Goal: Task Accomplishment & Management: Complete application form

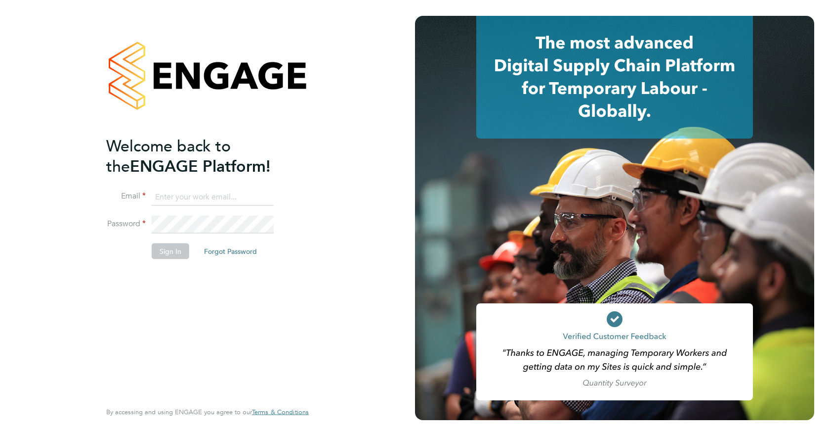
type input "jspencer@spheresolutions.co.uk"
click at [162, 248] on button "Sign In" at bounding box center [171, 251] width 38 height 16
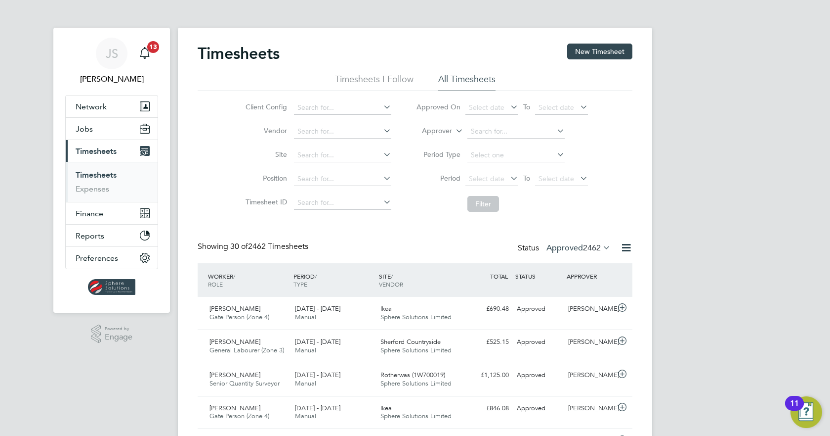
click at [108, 176] on link "Timesheets" at bounding box center [96, 174] width 41 height 9
click at [86, 128] on span "Jobs" at bounding box center [84, 128] width 17 height 9
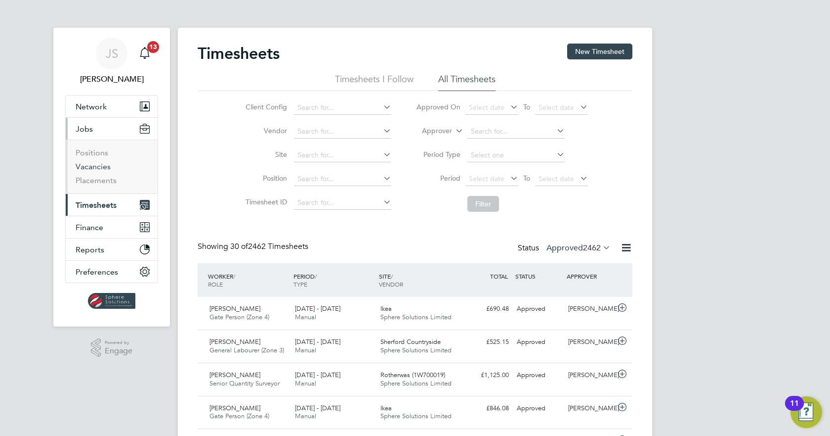
click at [90, 168] on link "Vacancies" at bounding box center [93, 166] width 35 height 9
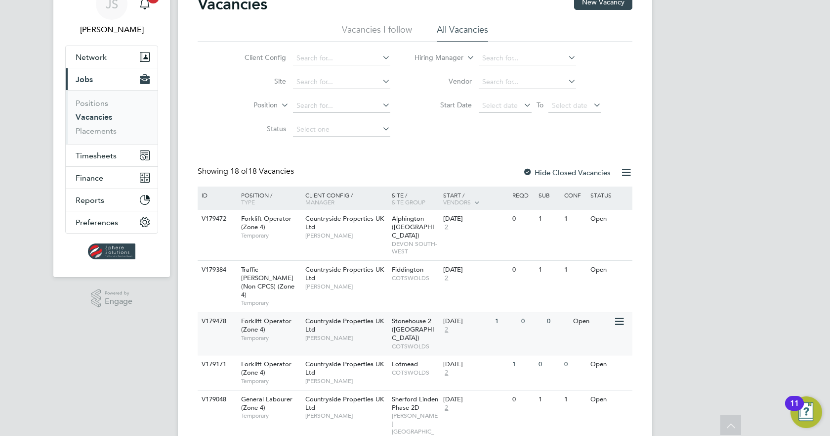
click at [347, 314] on div "Countryside Properties UK Ltd Victor Gheti" at bounding box center [346, 329] width 87 height 34
click at [88, 155] on span "Timesheets" at bounding box center [96, 155] width 41 height 9
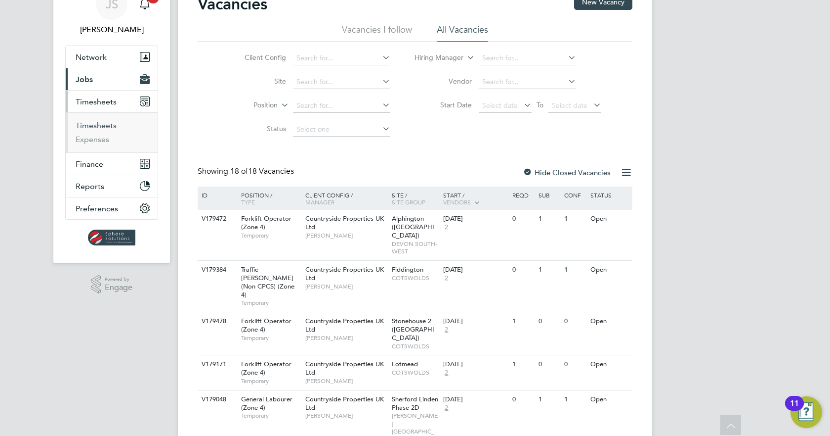
click at [107, 130] on link "Timesheets" at bounding box center [96, 125] width 41 height 9
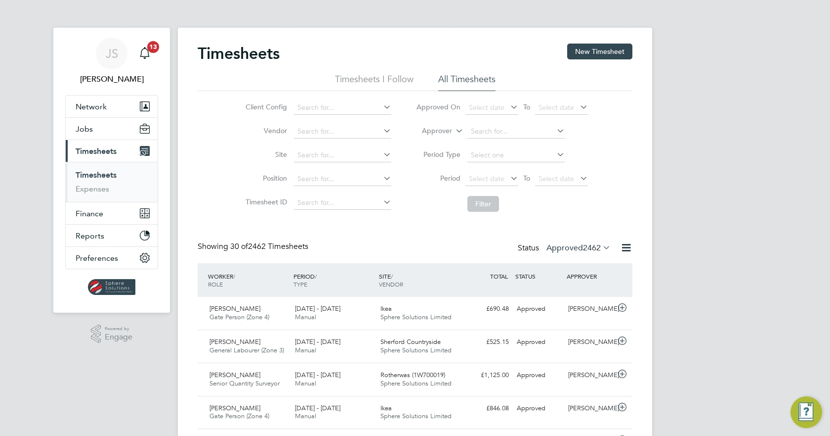
scroll to position [25, 86]
click at [607, 47] on button "New Timesheet" at bounding box center [599, 52] width 65 height 16
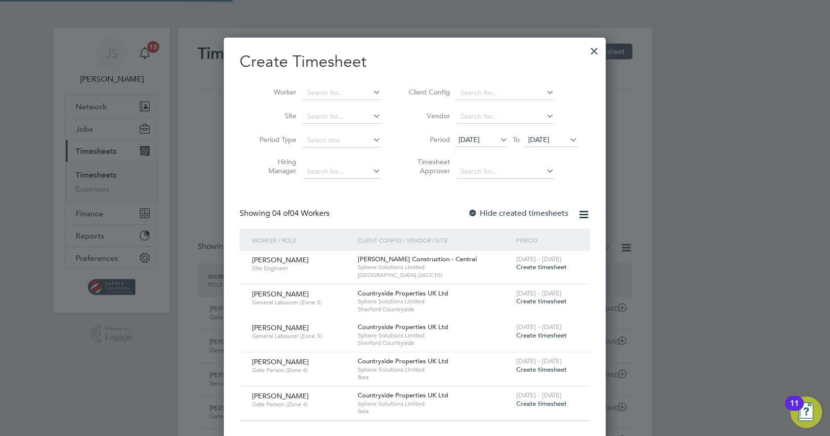
click at [550, 143] on span "22 Aug 2025" at bounding box center [538, 139] width 21 height 9
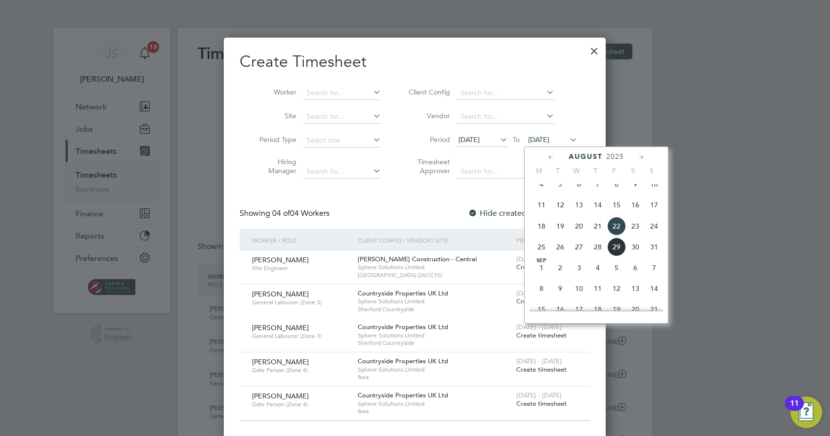
click at [622, 255] on span "29" at bounding box center [617, 246] width 19 height 19
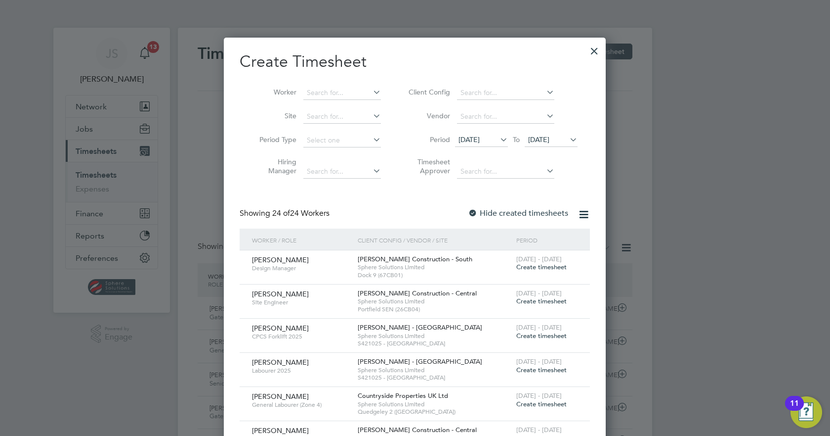
click at [475, 209] on div at bounding box center [473, 214] width 10 height 10
click at [568, 139] on icon at bounding box center [568, 139] width 0 height 14
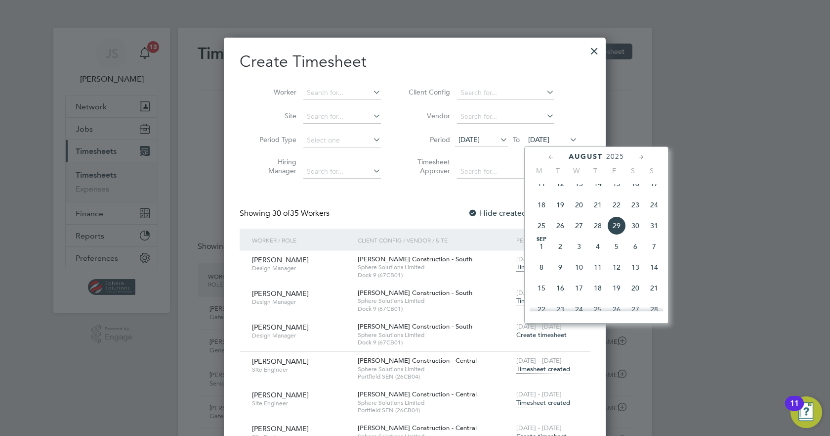
click at [619, 235] on span "29" at bounding box center [617, 225] width 19 height 19
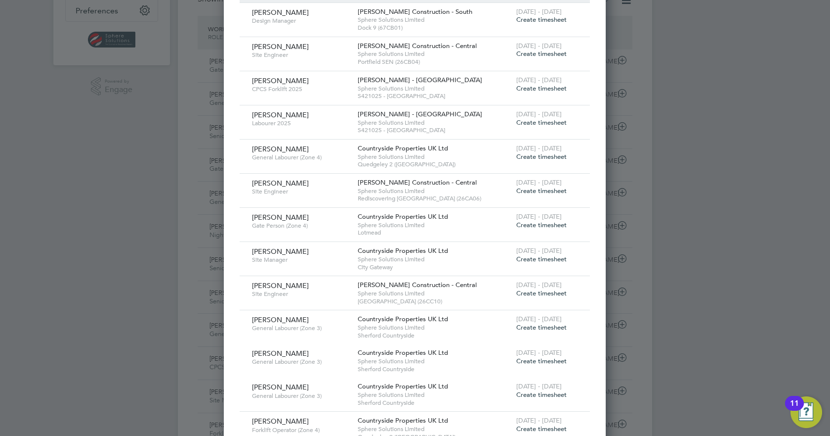
click at [537, 226] on span "Create timesheet" at bounding box center [542, 224] width 50 height 8
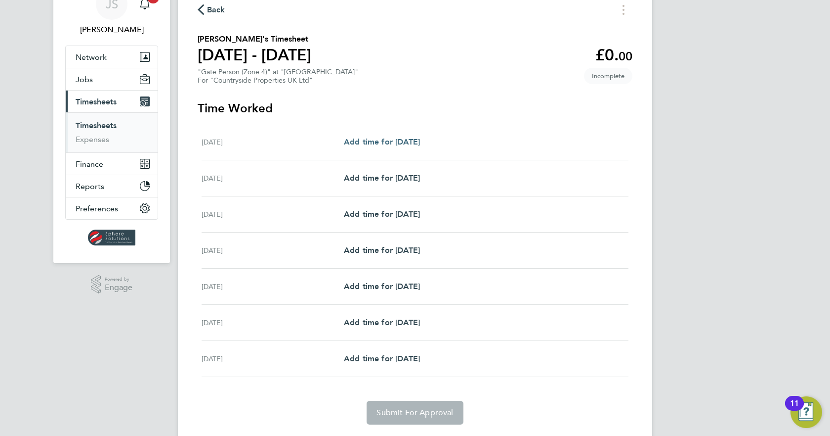
click at [394, 137] on span "Add time for Mon 25 Aug" at bounding box center [382, 141] width 76 height 9
select select "30"
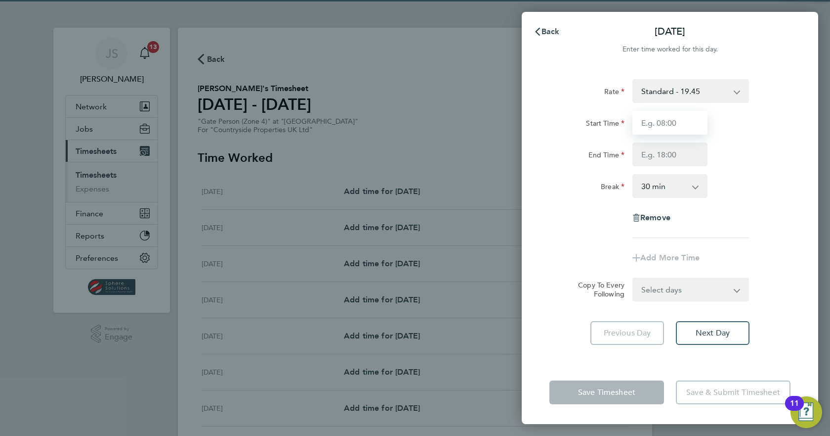
click at [681, 117] on input "Start Time" at bounding box center [670, 123] width 75 height 24
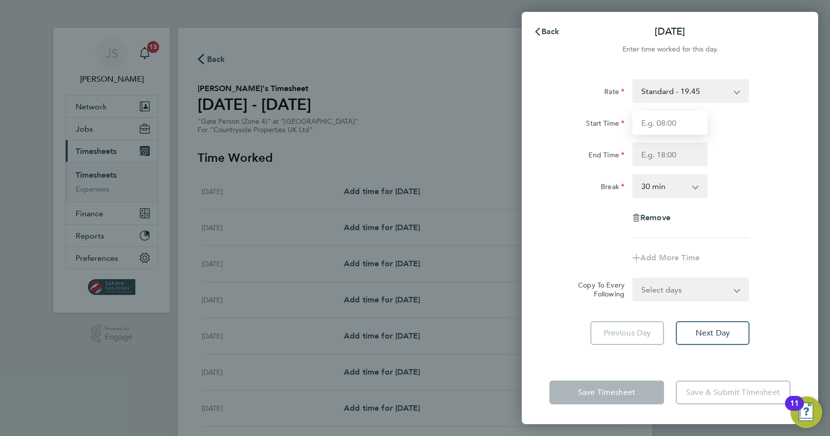
type input "07:30"
click at [661, 152] on input "End Time" at bounding box center [670, 154] width 75 height 24
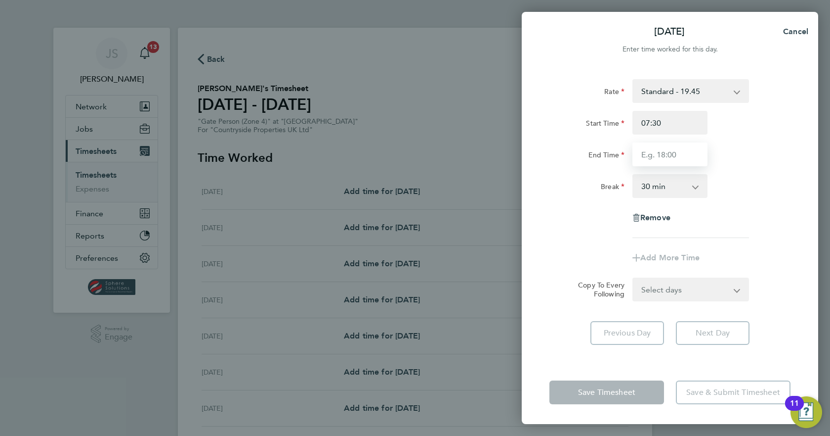
type input "17:00"
click at [803, 260] on div "Rate Standard - 19.45 Start Time 07:30 End Time 17:00 Break 0 min 15 min 30 min…" at bounding box center [670, 213] width 297 height 293
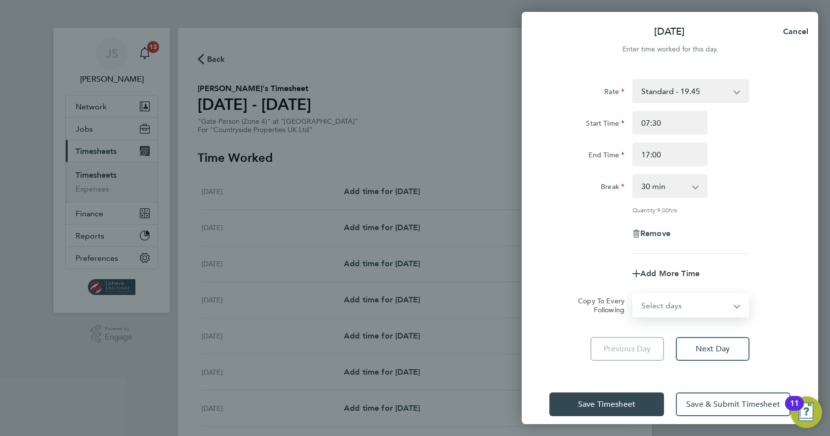
click at [704, 307] on select "Select days Day Weekday (Mon-Fri) Weekend (Sat-Sun) Tuesday Wednesday Thursday …" at bounding box center [686, 305] width 104 height 22
select select "WEEKDAY"
click at [634, 294] on select "Select days Day Weekday (Mon-Fri) Weekend (Sat-Sun) Tuesday Wednesday Thursday …" at bounding box center [686, 305] width 104 height 22
select select "2025-08-31"
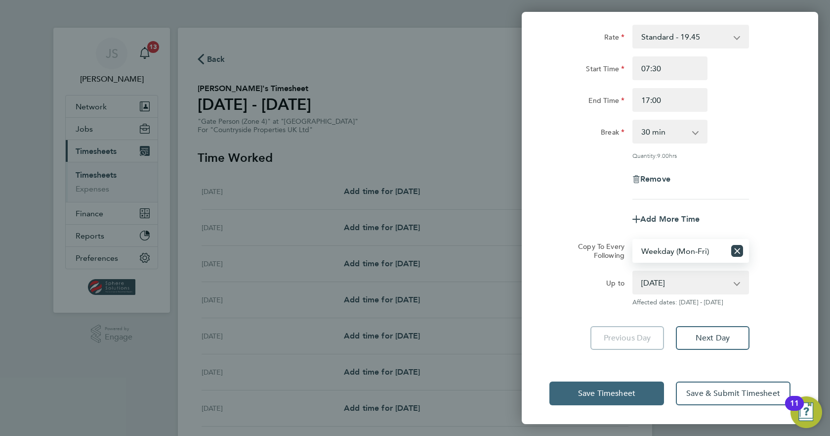
click at [608, 389] on span "Save Timesheet" at bounding box center [606, 393] width 57 height 10
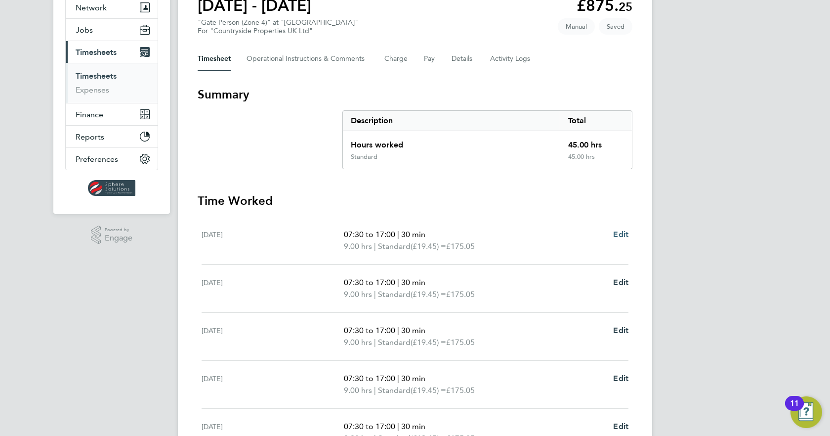
click at [625, 235] on span "Edit" at bounding box center [620, 233] width 15 height 9
select select "30"
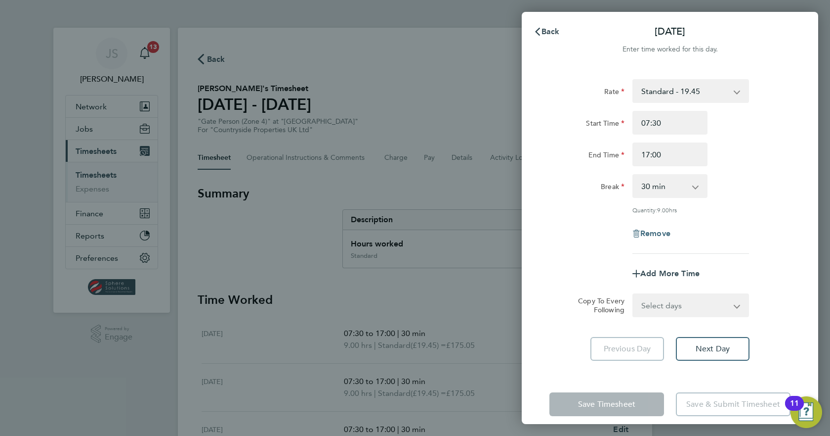
click at [649, 234] on span "Remove" at bounding box center [656, 232] width 30 height 9
select select "null"
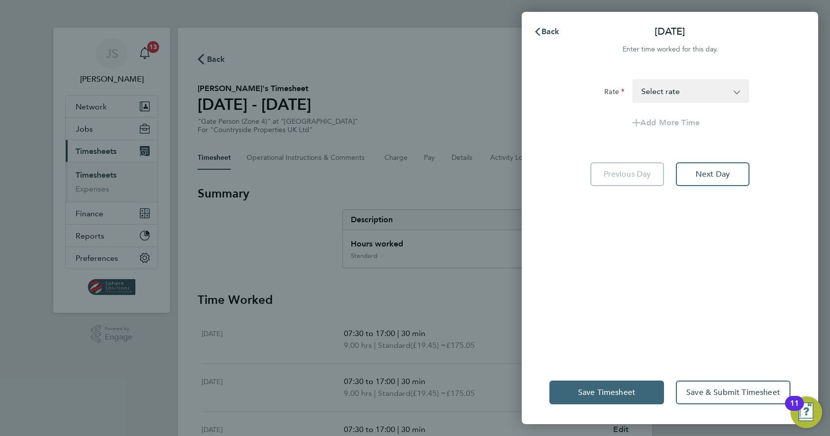
click at [607, 384] on button "Save Timesheet" at bounding box center [607, 392] width 115 height 24
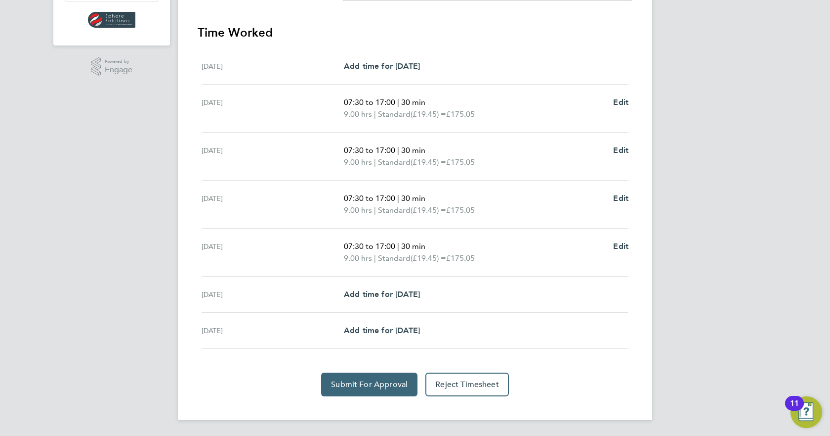
click at [381, 389] on button "Submit For Approval" at bounding box center [369, 384] width 96 height 24
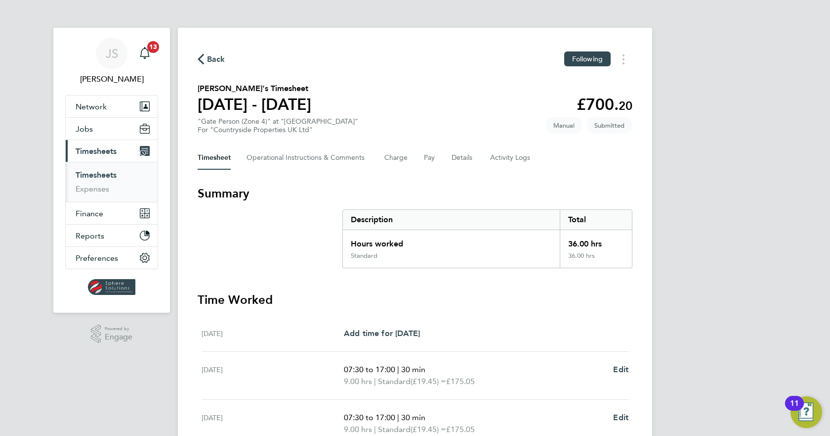
click at [87, 148] on span "Timesheets" at bounding box center [96, 150] width 41 height 9
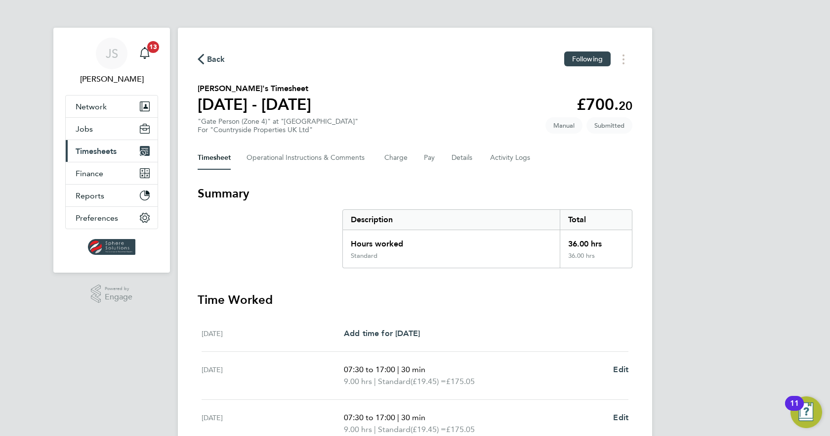
click at [101, 153] on span "Timesheets" at bounding box center [96, 150] width 41 height 9
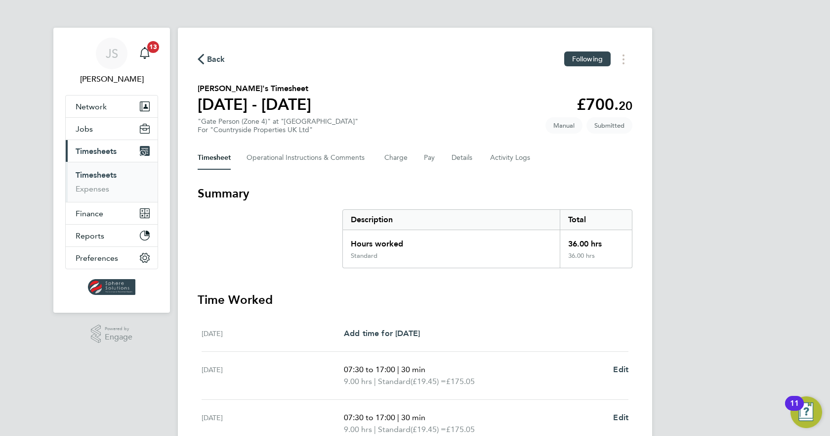
click at [99, 173] on link "Timesheets" at bounding box center [96, 174] width 41 height 9
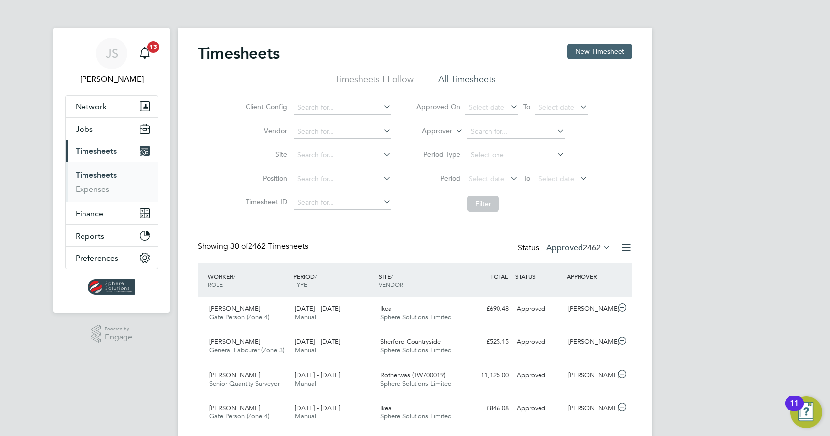
click at [599, 54] on button "New Timesheet" at bounding box center [599, 52] width 65 height 16
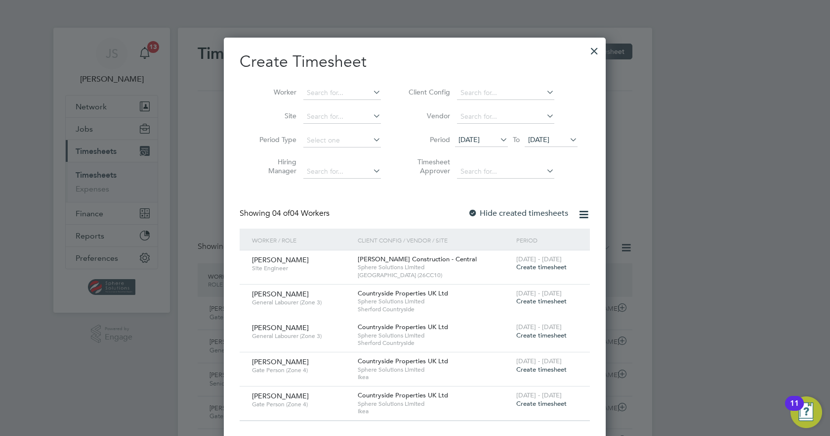
click at [550, 135] on span "22 Aug 2025" at bounding box center [538, 139] width 21 height 9
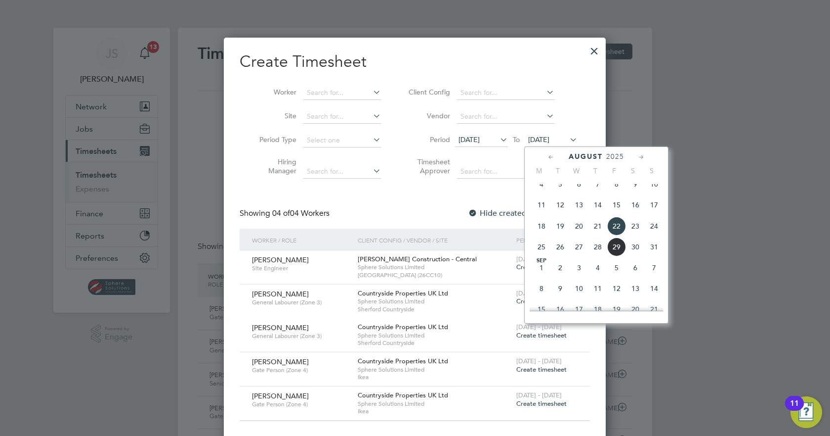
click at [620, 256] on span "29" at bounding box center [617, 246] width 19 height 19
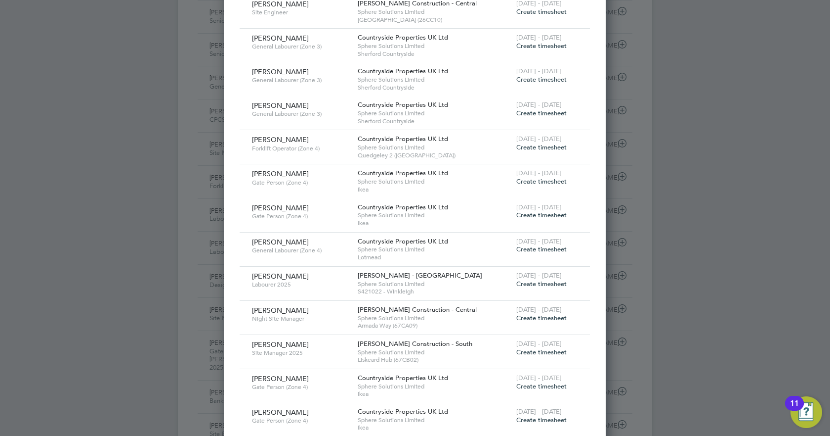
click at [535, 254] on div "25 - 31 Aug 2025 Create timesheet" at bounding box center [547, 245] width 66 height 27
click at [535, 250] on span "Create timesheet" at bounding box center [542, 249] width 50 height 8
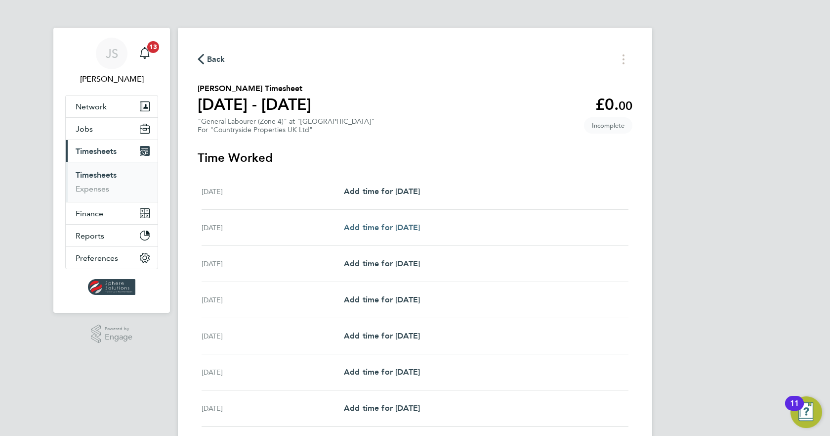
click at [374, 224] on span "Add time for Tue 26 Aug" at bounding box center [382, 226] width 76 height 9
select select "30"
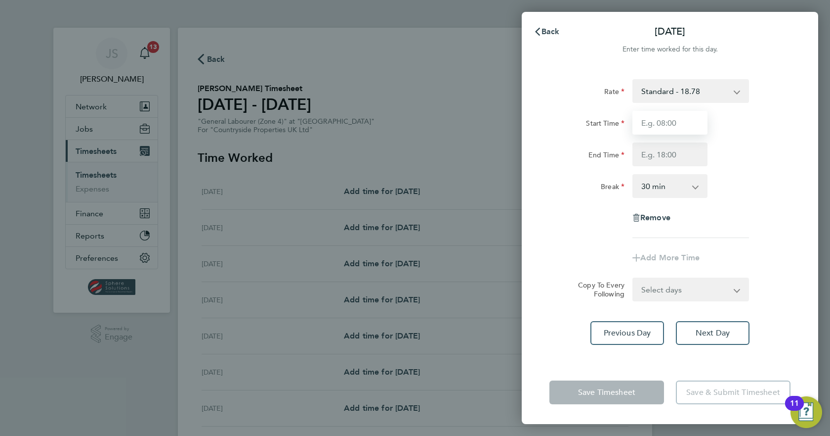
click at [682, 130] on input "Start Time" at bounding box center [670, 123] width 75 height 24
type input "07:30"
click at [659, 164] on input "End Time" at bounding box center [670, 154] width 75 height 24
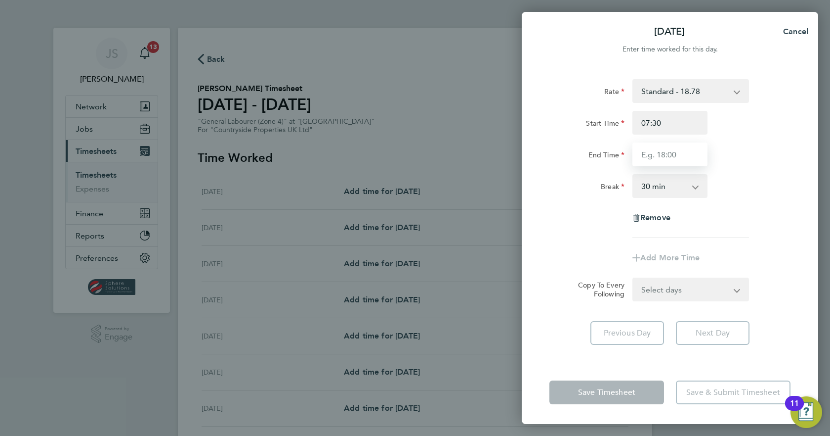
type input "17:00"
click at [673, 229] on div "Remove" at bounding box center [670, 218] width 83 height 24
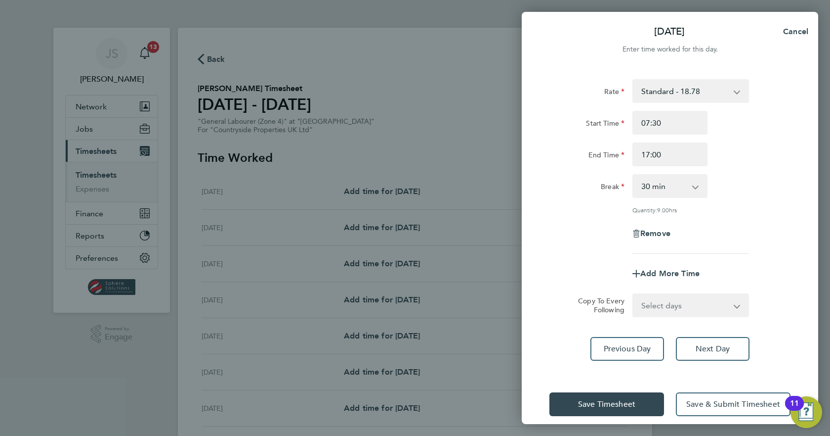
click at [686, 301] on select "Select days Day Weekday (Mon-Fri) Weekend (Sat-Sun) Wednesday Thursday Friday S…" at bounding box center [686, 305] width 104 height 22
select select "WEEKDAY"
click at [634, 294] on select "Select days Day Weekday (Mon-Fri) Weekend (Sat-Sun) Wednesday Thursday Friday S…" at bounding box center [686, 305] width 104 height 22
select select "2025-08-31"
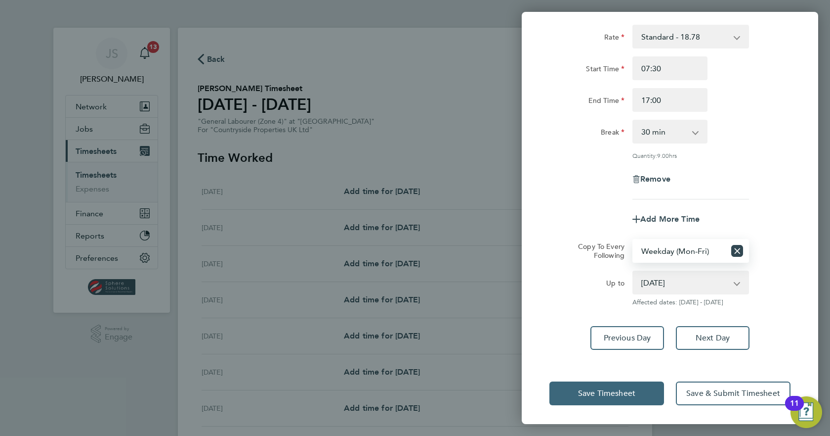
click at [611, 387] on button "Save Timesheet" at bounding box center [607, 393] width 115 height 24
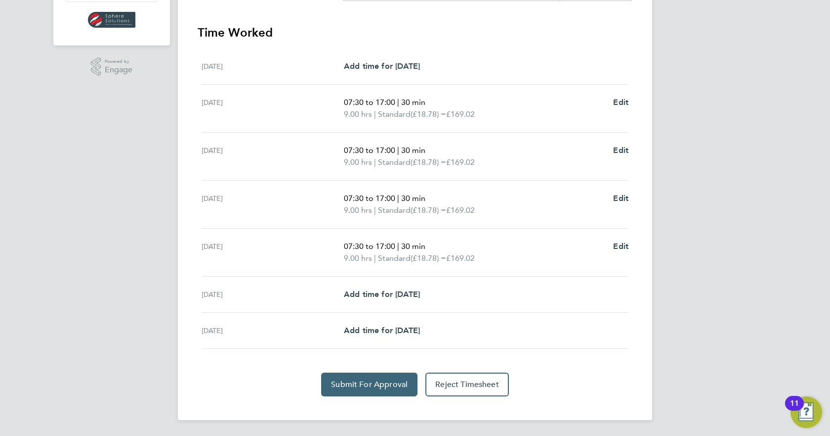
click at [359, 386] on span "Submit For Approval" at bounding box center [369, 384] width 77 height 10
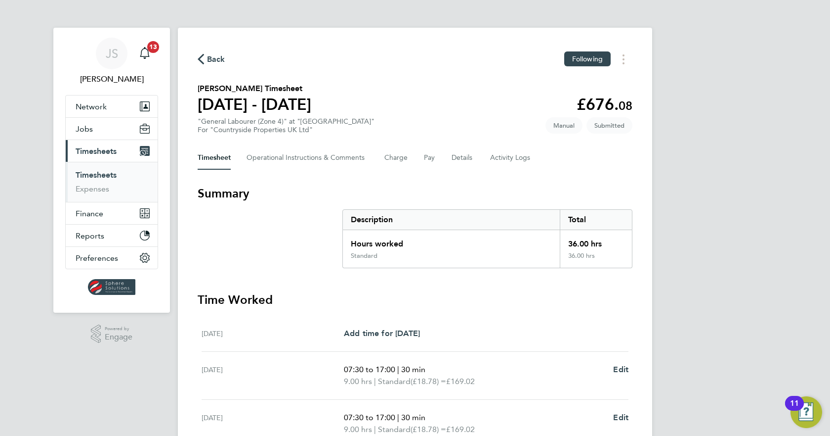
click at [106, 176] on link "Timesheets" at bounding box center [96, 174] width 41 height 9
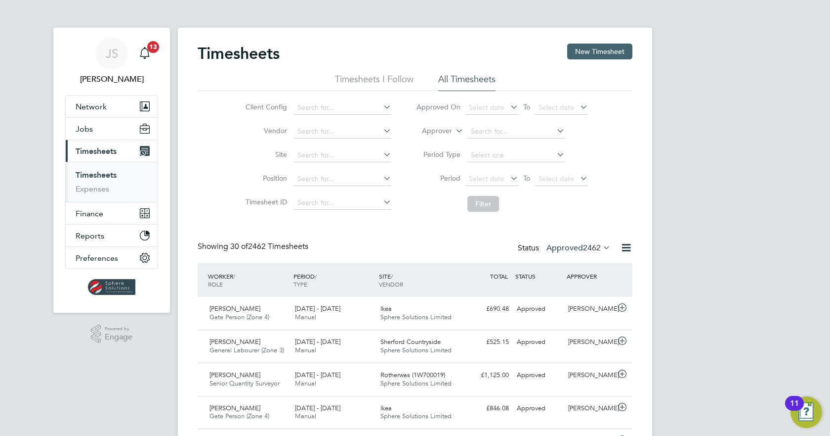
click at [601, 55] on button "New Timesheet" at bounding box center [599, 52] width 65 height 16
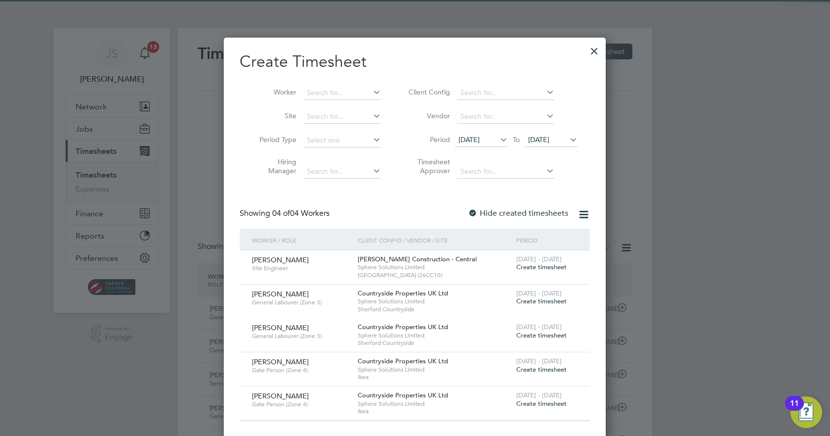
click at [568, 138] on icon at bounding box center [568, 139] width 0 height 14
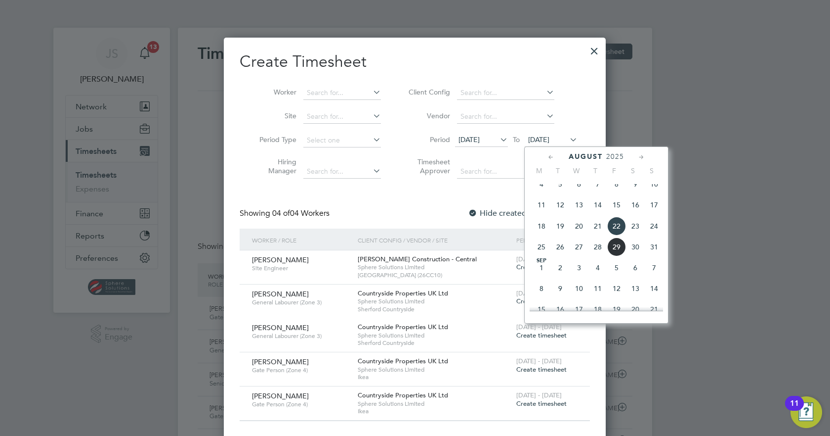
click at [616, 254] on span "29" at bounding box center [617, 246] width 19 height 19
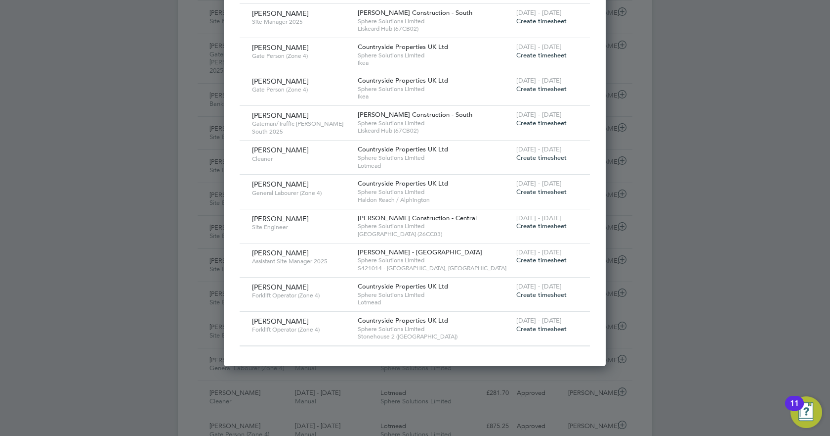
click at [524, 291] on span "Create timesheet" at bounding box center [542, 294] width 50 height 8
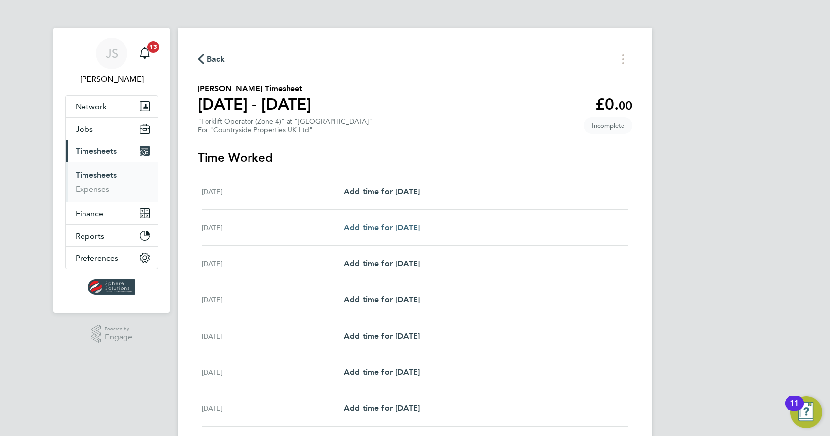
click at [364, 233] on link "Add time for Tue 26 Aug" at bounding box center [382, 227] width 76 height 12
select select "30"
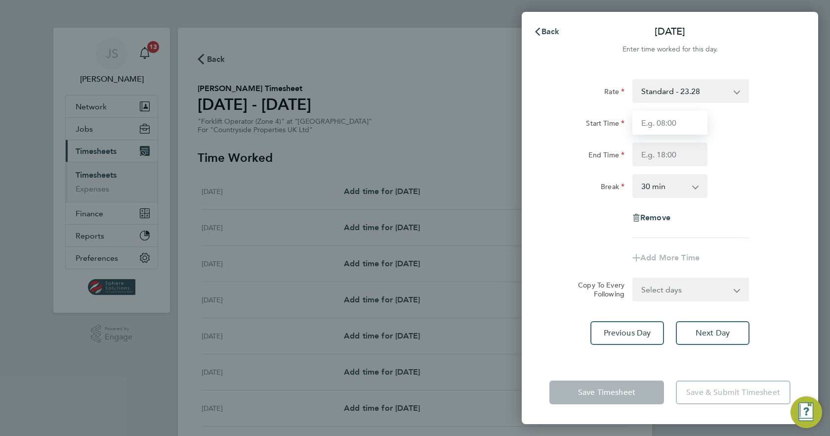
click at [655, 126] on input "Start Time" at bounding box center [670, 123] width 75 height 24
type input "07:30"
click at [659, 155] on input "End Time" at bounding box center [670, 154] width 75 height 24
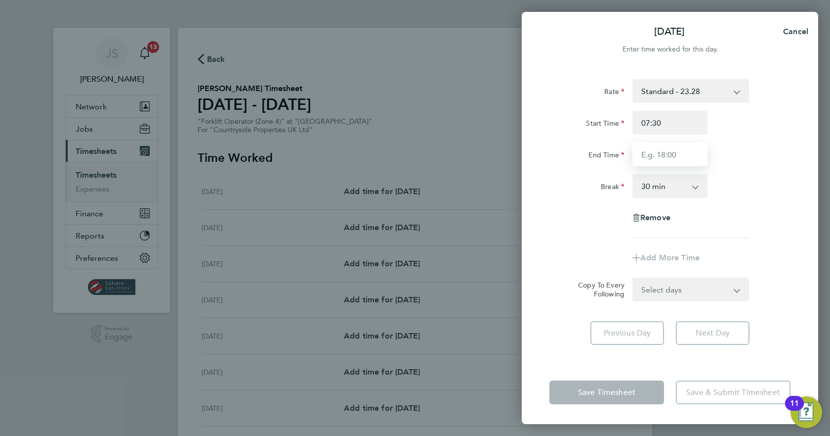
type input "17:00"
click at [737, 233] on div "Rate Standard - 23.28 Start Time 07:30 End Time 17:00 Break 0 min 15 min 30 min…" at bounding box center [670, 158] width 241 height 159
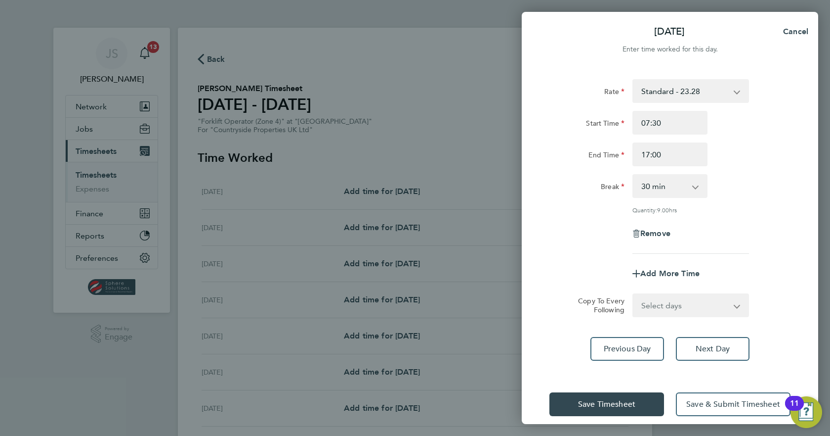
click at [698, 310] on select "Select days Day Weekday (Mon-Fri) Weekend (Sat-Sun) Wednesday Thursday Friday S…" at bounding box center [686, 305] width 104 height 22
select select "WEEKDAY"
click at [634, 294] on select "Select days Day Weekday (Mon-Fri) Weekend (Sat-Sun) Wednesday Thursday Friday S…" at bounding box center [686, 305] width 104 height 22
select select "2025-08-31"
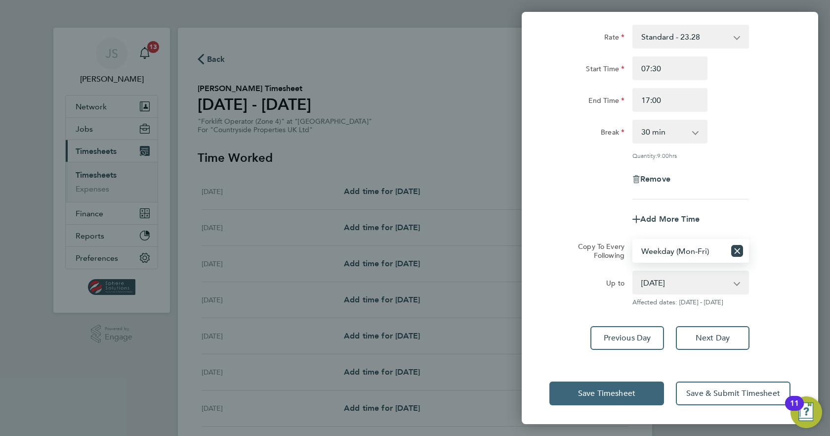
click at [578, 393] on span "Save Timesheet" at bounding box center [606, 393] width 57 height 10
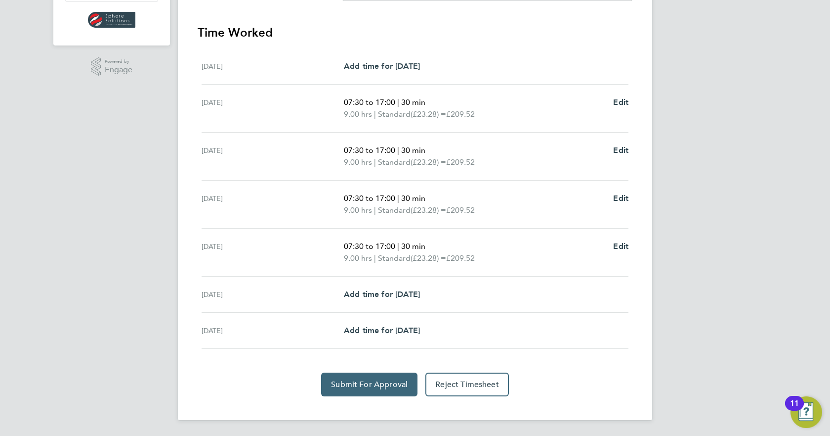
click at [358, 386] on span "Submit For Approval" at bounding box center [369, 384] width 77 height 10
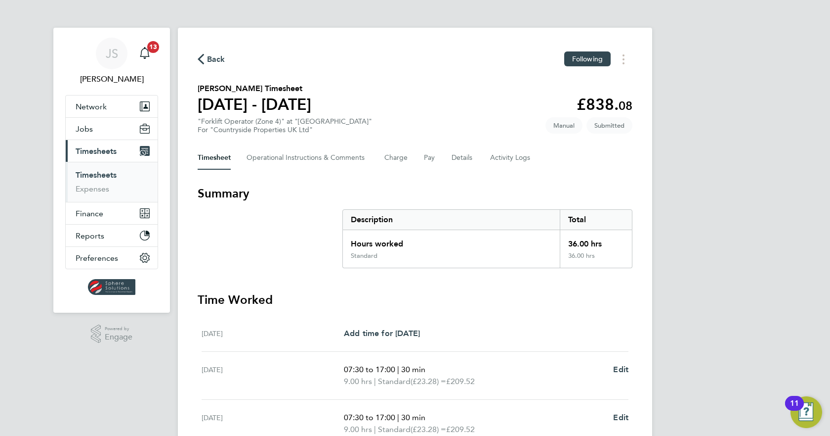
click at [106, 178] on link "Timesheets" at bounding box center [96, 174] width 41 height 9
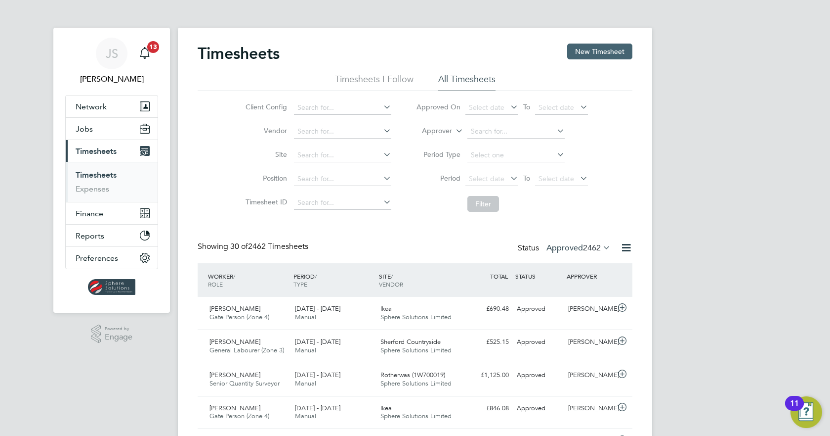
click at [597, 57] on button "New Timesheet" at bounding box center [599, 52] width 65 height 16
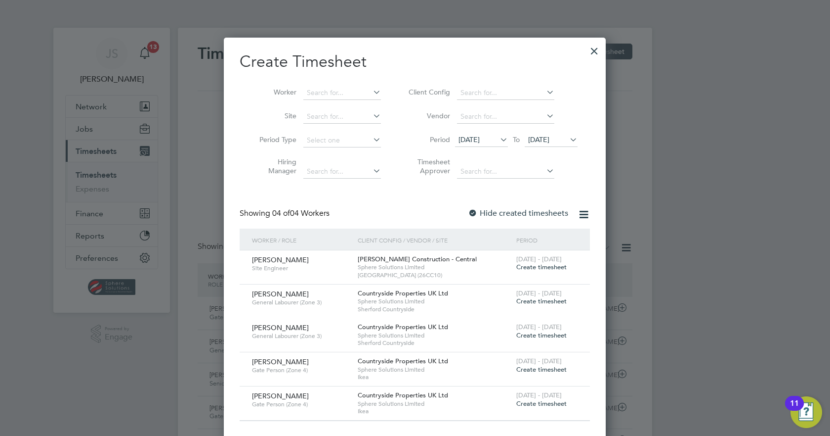
click at [550, 140] on span "22 Aug 2025" at bounding box center [538, 139] width 21 height 9
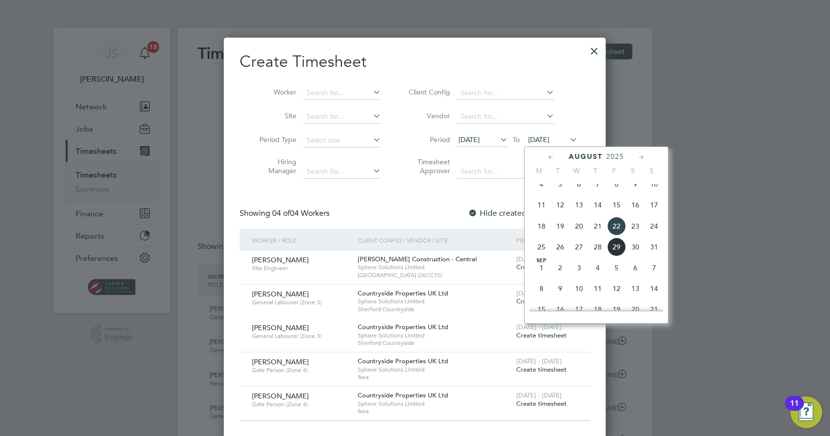
click at [620, 255] on span "29" at bounding box center [617, 246] width 19 height 19
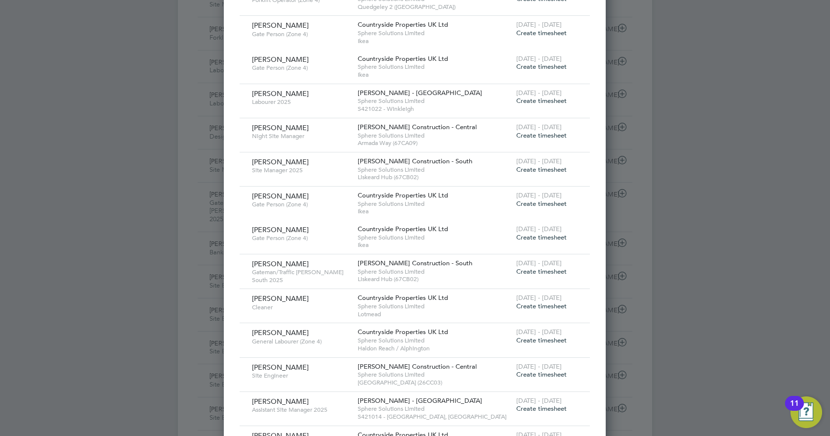
click at [539, 305] on span "Create timesheet" at bounding box center [542, 306] width 50 height 8
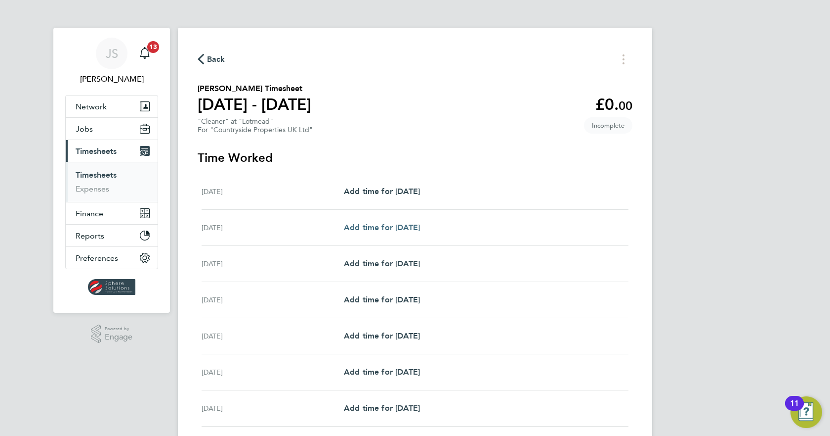
click at [409, 231] on span "Add time for Tue 26 Aug" at bounding box center [382, 226] width 76 height 9
select select "30"
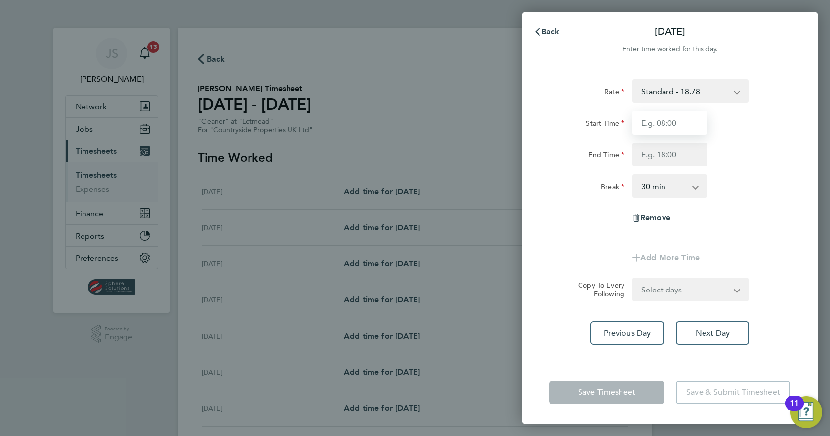
click at [656, 126] on input "Start Time" at bounding box center [670, 123] width 75 height 24
type input "08:00"
click at [657, 162] on input "End Time" at bounding box center [670, 154] width 75 height 24
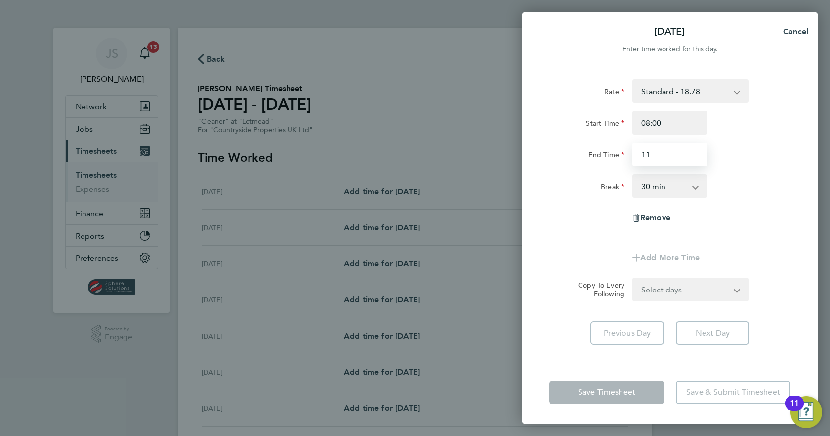
type input "11:00"
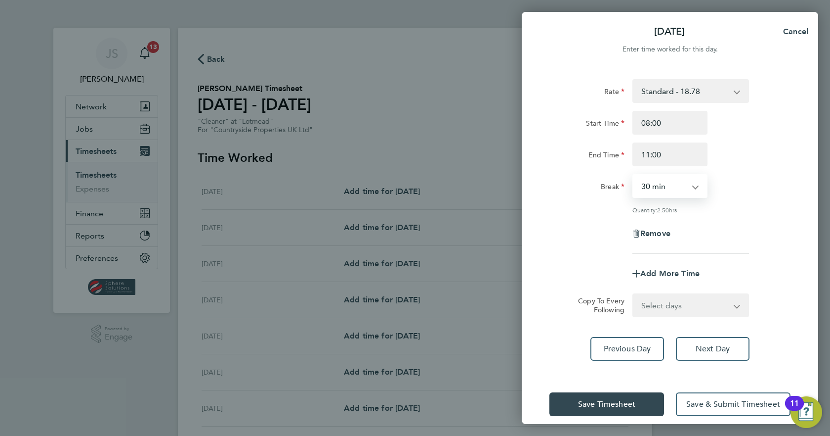
click at [666, 192] on select "0 min 15 min 30 min 45 min 60 min 75 min 90 min" at bounding box center [664, 186] width 61 height 22
select select "0"
click at [634, 175] on select "0 min 15 min 30 min 45 min 60 min 75 min 90 min" at bounding box center [664, 186] width 61 height 22
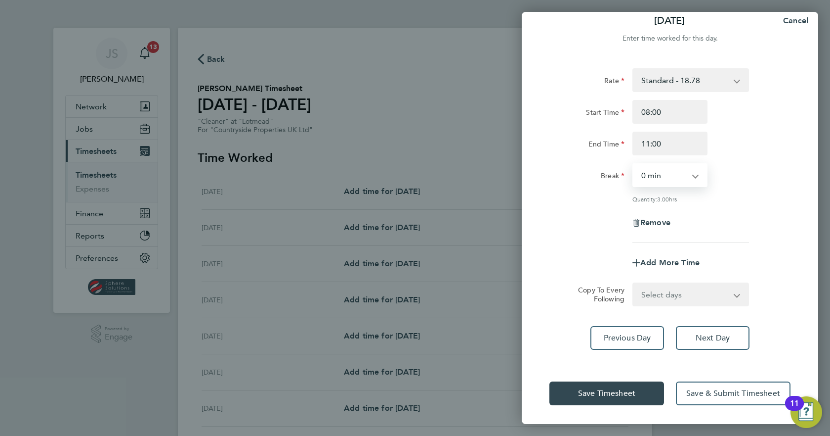
click at [668, 297] on select "Select days Day Weekday (Mon-Fri) Weekend (Sat-Sun) Wednesday Thursday Friday S…" at bounding box center [686, 294] width 104 height 22
click at [658, 291] on select "Select days Day Weekday (Mon-Fri) Weekend (Sat-Sun) Wednesday Thursday Friday S…" at bounding box center [686, 294] width 104 height 22
select select "WEEKDAY"
click at [634, 283] on select "Select days Day Weekday (Mon-Fri) Weekend (Sat-Sun) Wednesday Thursday Friday S…" at bounding box center [686, 294] width 104 height 22
select select "2025-08-31"
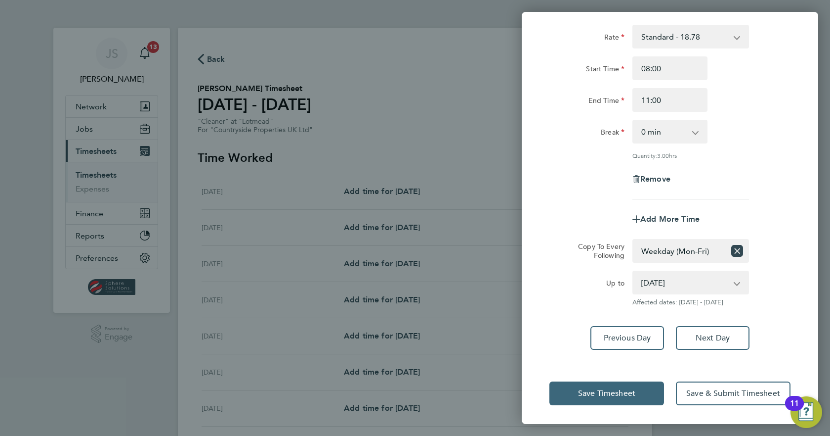
click at [577, 394] on button "Save Timesheet" at bounding box center [607, 393] width 115 height 24
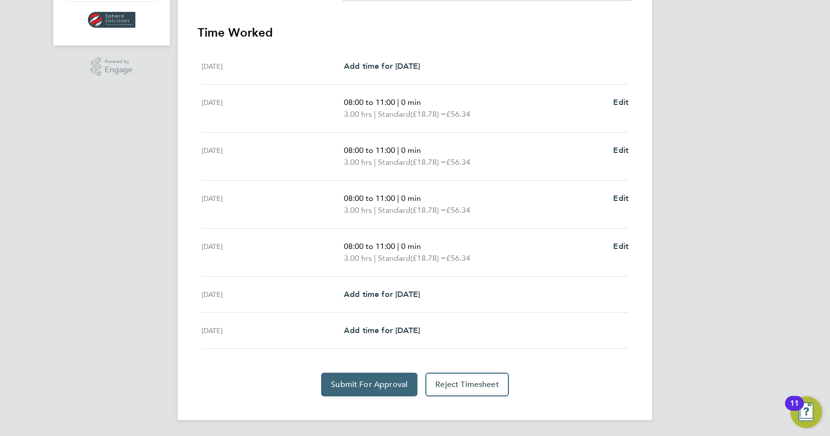
click at [362, 386] on span "Submit For Approval" at bounding box center [369, 384] width 77 height 10
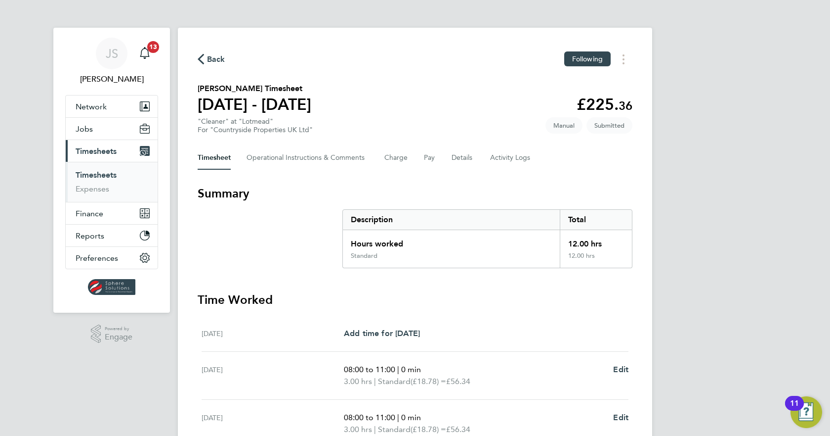
click at [89, 145] on button "Current page: Timesheets" at bounding box center [112, 151] width 92 height 22
click at [87, 177] on link "Timesheets" at bounding box center [96, 174] width 41 height 9
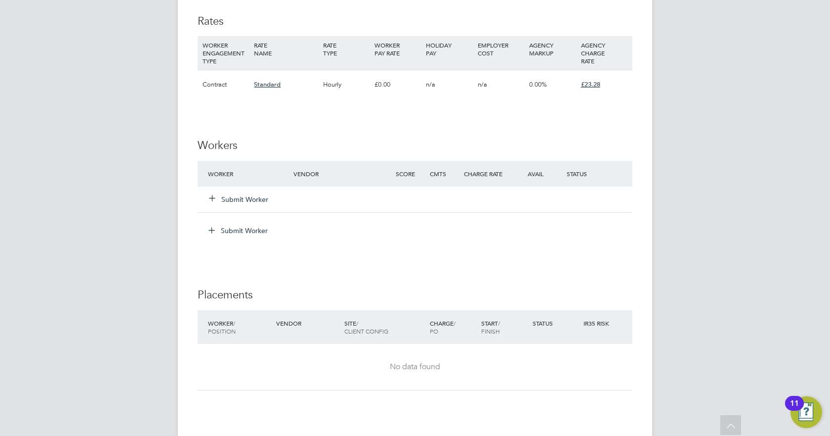
scroll to position [692, 0]
click at [251, 200] on button "Submit Worker" at bounding box center [239, 199] width 59 height 10
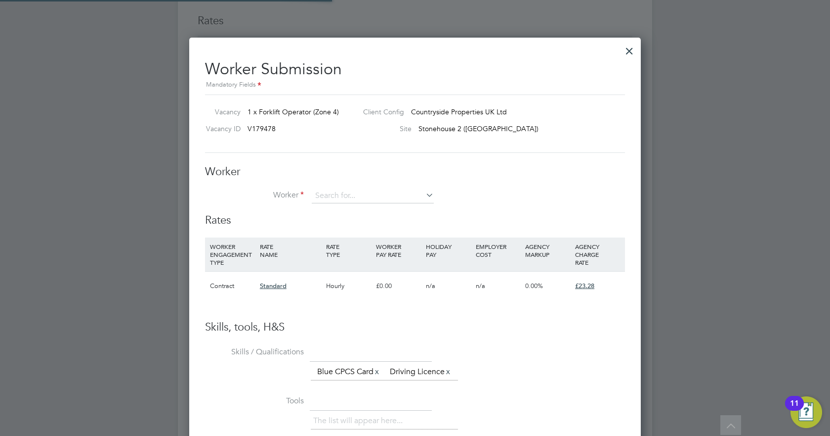
scroll to position [616, 452]
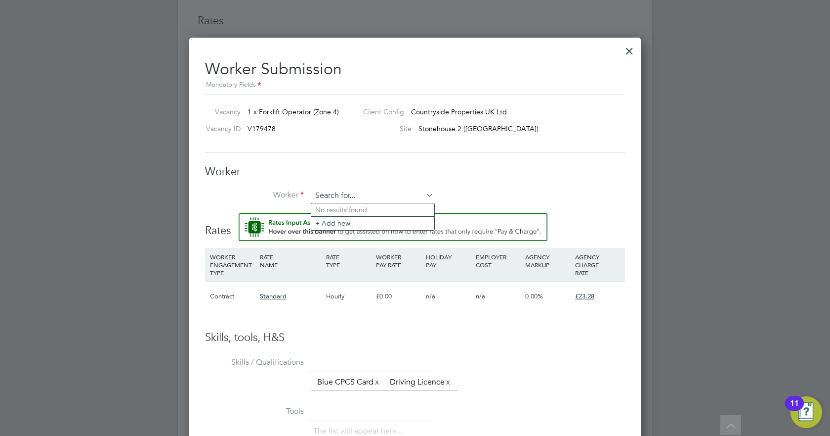
click at [349, 193] on input at bounding box center [373, 195] width 122 height 15
click at [349, 223] on li "Ali Hazizi (AliHazizi)" at bounding box center [411, 223] width 200 height 13
type input "Ali Hazizi (AliHazizi)"
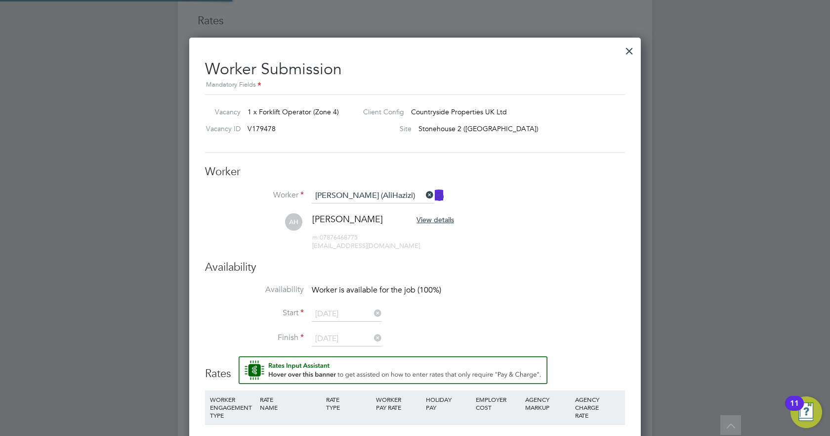
scroll to position [5, 5]
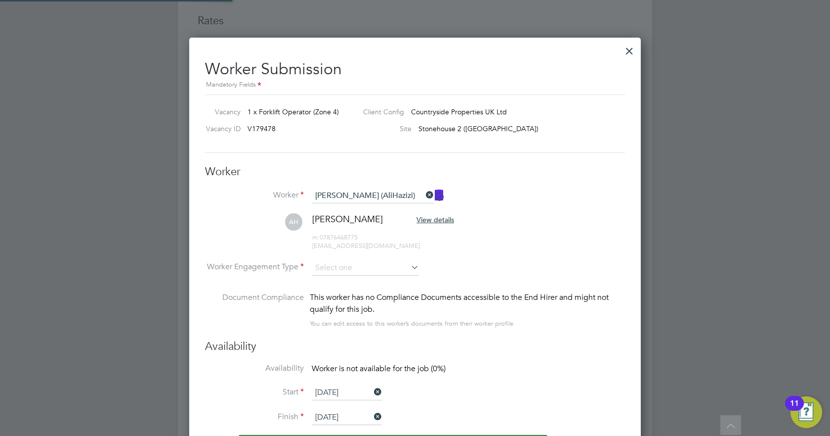
click at [535, 233] on li "AH Ali Hazizi View details m: 07876468775 haziziali@yahoo.co.uk" at bounding box center [415, 236] width 420 height 47
click at [374, 265] on input at bounding box center [365, 268] width 107 height 15
click at [353, 283] on li "Contract" at bounding box center [365, 281] width 108 height 13
type input "Contract"
click at [459, 267] on li "Worker Engagement Type Contract" at bounding box center [415, 276] width 420 height 31
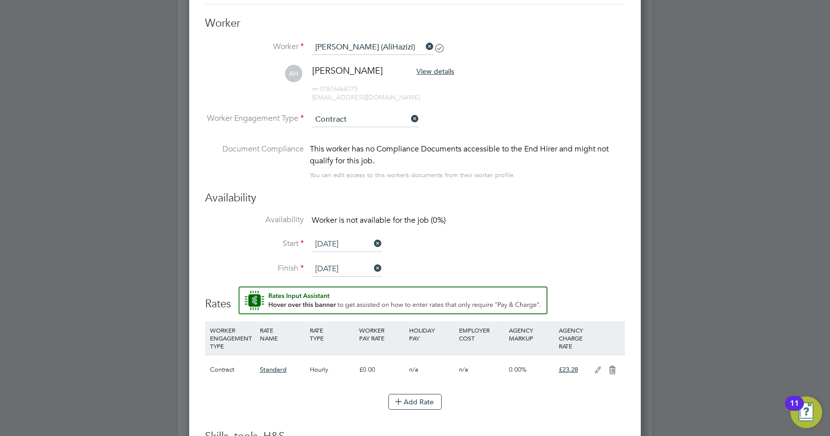
click at [420, 247] on li "Start 30 Aug 2025" at bounding box center [415, 249] width 420 height 25
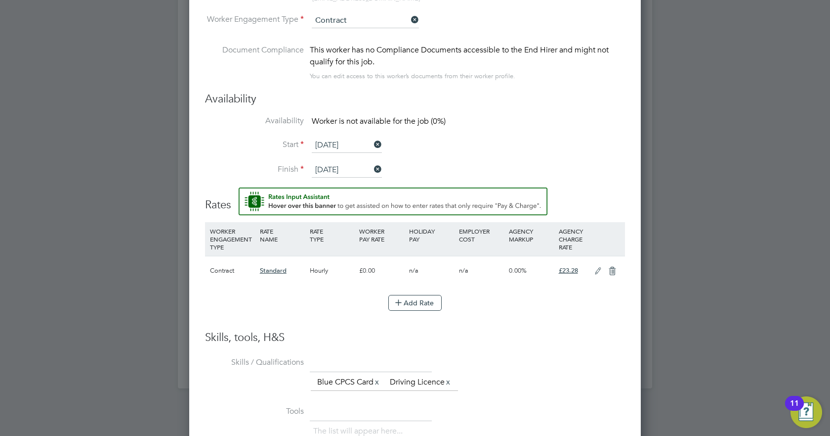
click at [597, 272] on icon at bounding box center [598, 271] width 12 height 8
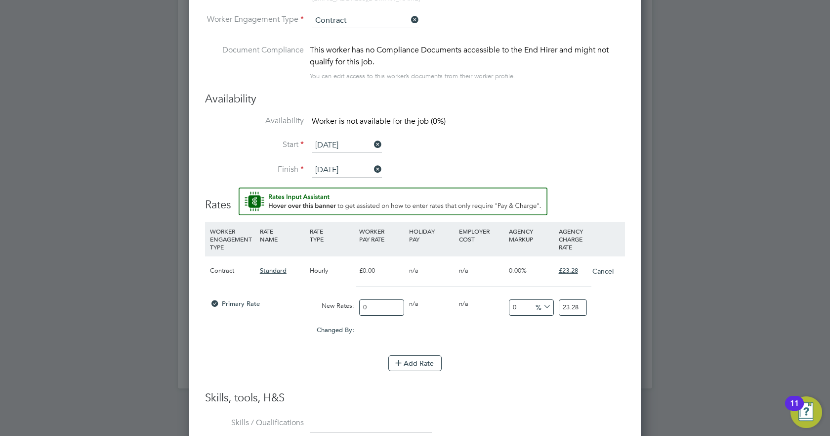
click at [385, 305] on input "0" at bounding box center [381, 307] width 45 height 16
click at [385, 306] on input "0" at bounding box center [381, 307] width 45 height 16
type input "2"
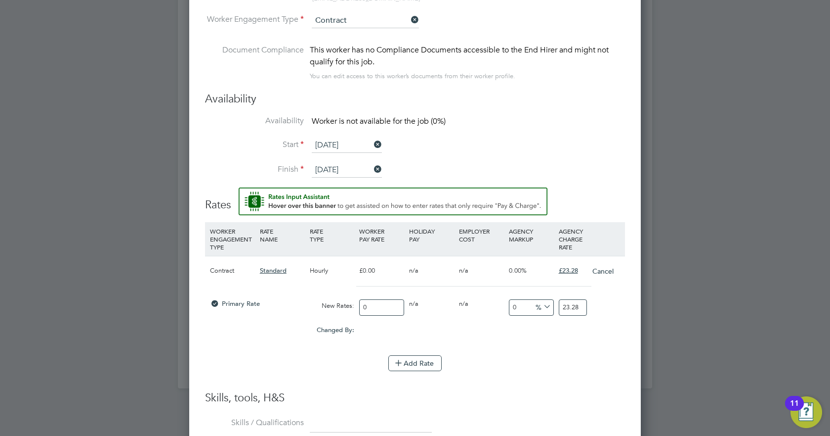
type input "2"
type input "22"
click at [567, 309] on input "22" at bounding box center [573, 307] width 28 height 16
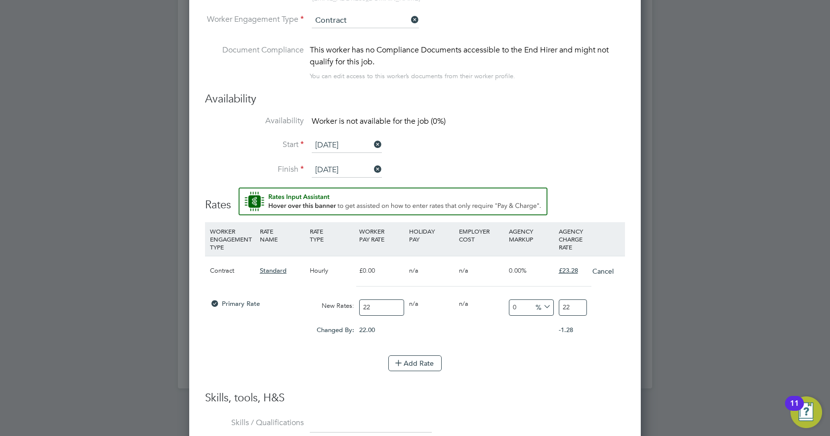
click at [566, 309] on input "22" at bounding box center [573, 307] width 28 height 16
type input "-90.9090909090909"
type input "2"
type input "9.090909090909092"
type input "24"
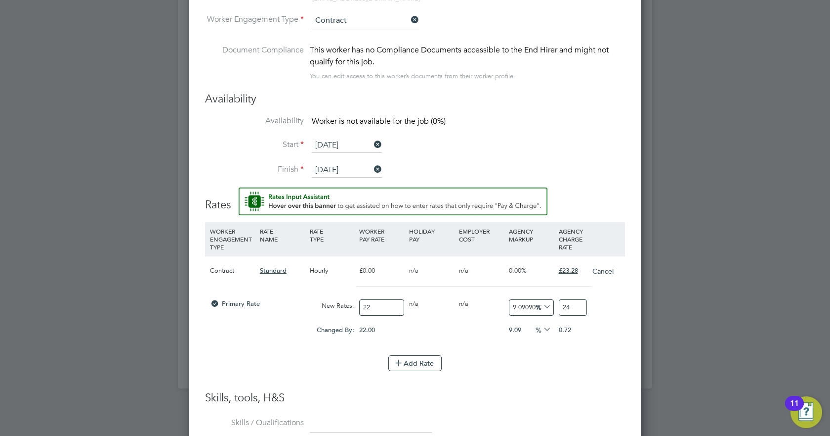
type input "10.909090909090908"
type input "24.4"
type input "11.090909090909092"
type input "24.44"
click at [505, 387] on li "WORKER ENGAGEMENT TYPE RATE NAME RATE TYPE WORKER PAY RATE HOLIDAY PAY EMPLOYER…" at bounding box center [415, 306] width 420 height 169
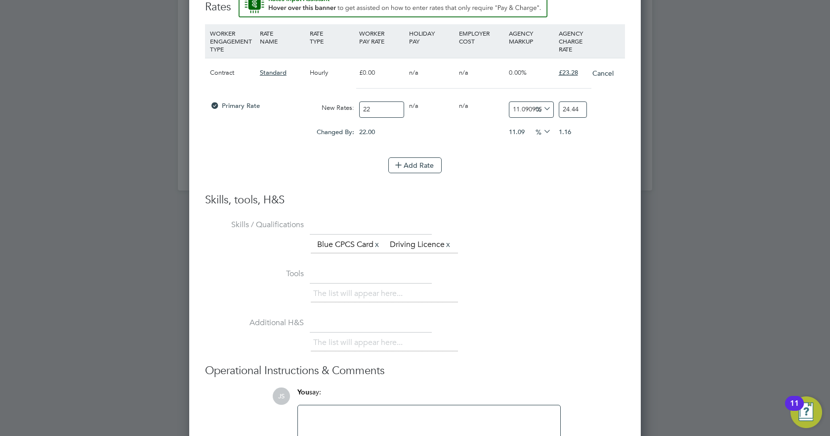
scroll to position [1227, 0]
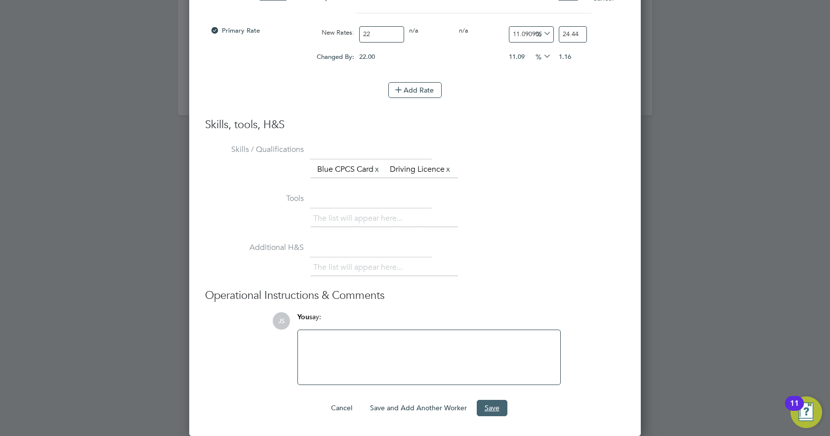
click at [492, 411] on button "Save" at bounding box center [492, 407] width 31 height 16
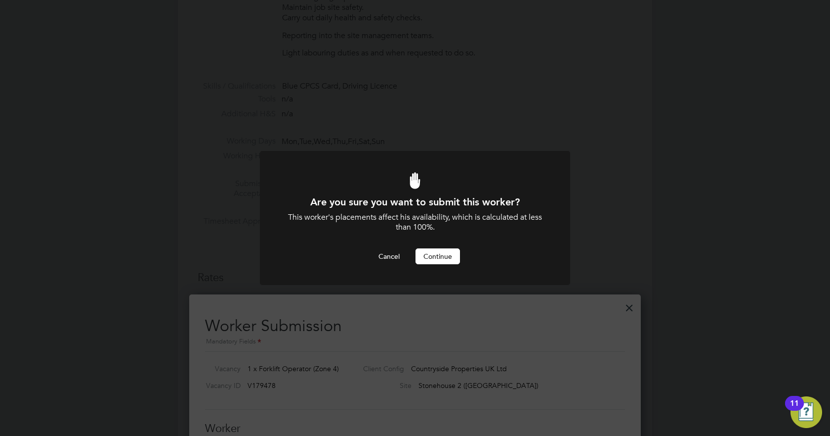
click at [442, 259] on button "Continue" at bounding box center [438, 256] width 44 height 16
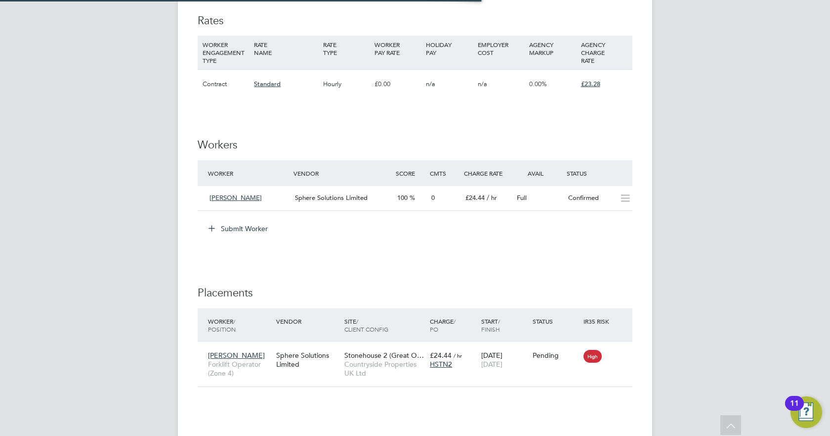
scroll to position [37, 69]
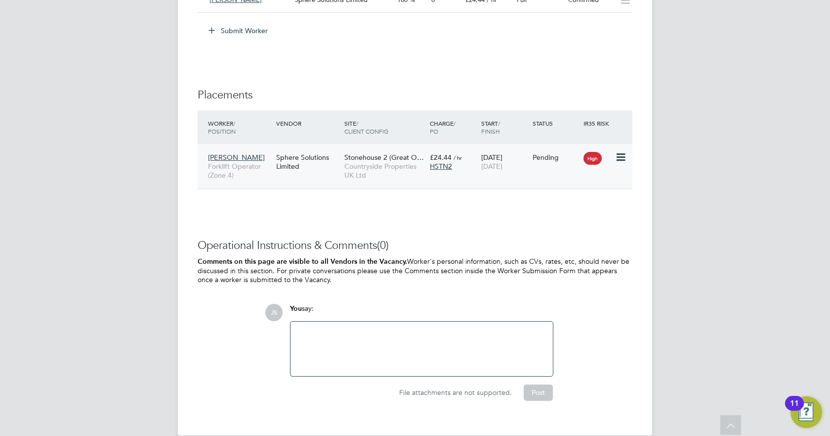
click at [616, 159] on icon at bounding box center [620, 157] width 10 height 12
click at [577, 218] on li "Start" at bounding box center [591, 218] width 70 height 14
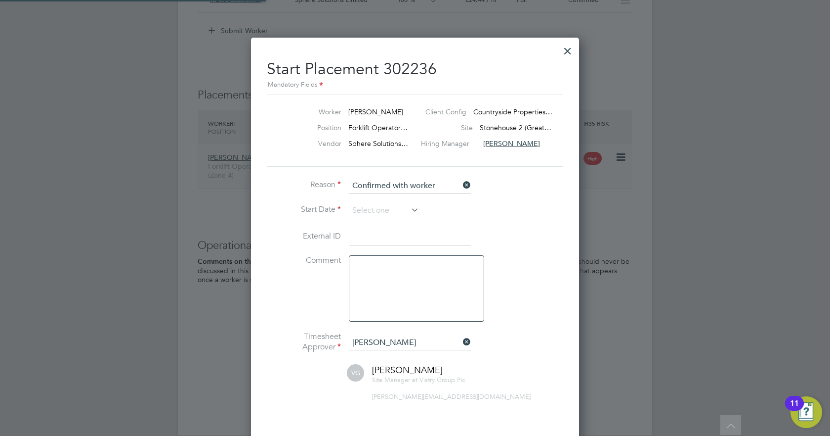
scroll to position [10, 131]
click at [409, 210] on icon at bounding box center [409, 210] width 0 height 14
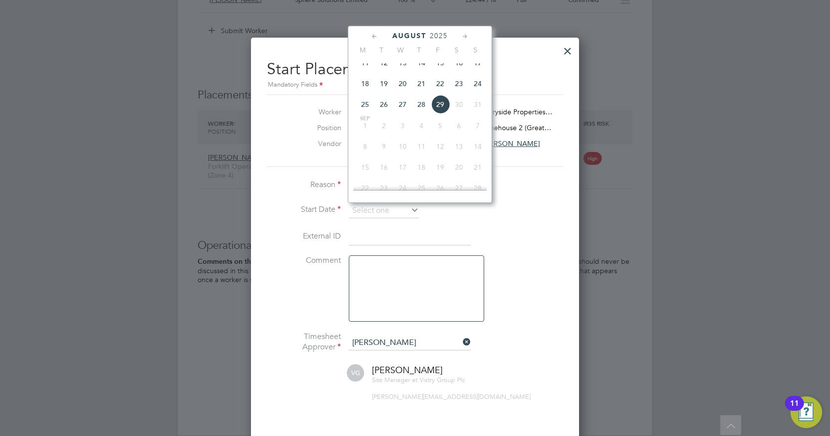
click at [444, 114] on span "29" at bounding box center [440, 104] width 19 height 19
type input "[DATE]"
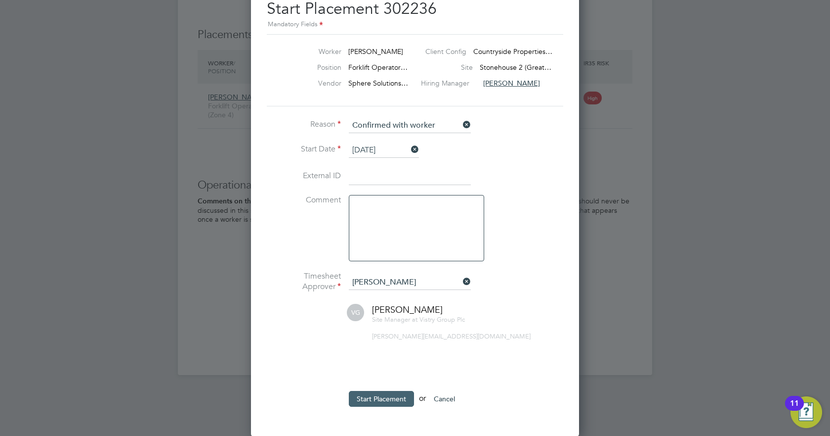
click at [401, 395] on button "Start Placement" at bounding box center [381, 399] width 65 height 16
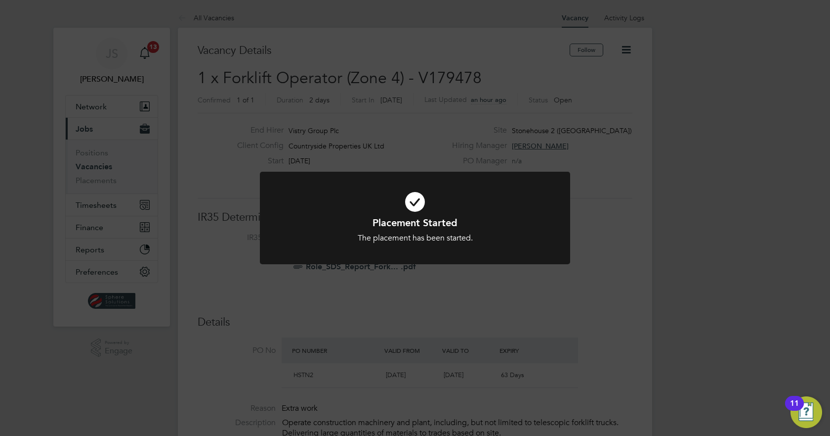
click at [91, 167] on div "Placement Started The placement has been started. Cancel Okay" at bounding box center [415, 218] width 830 height 436
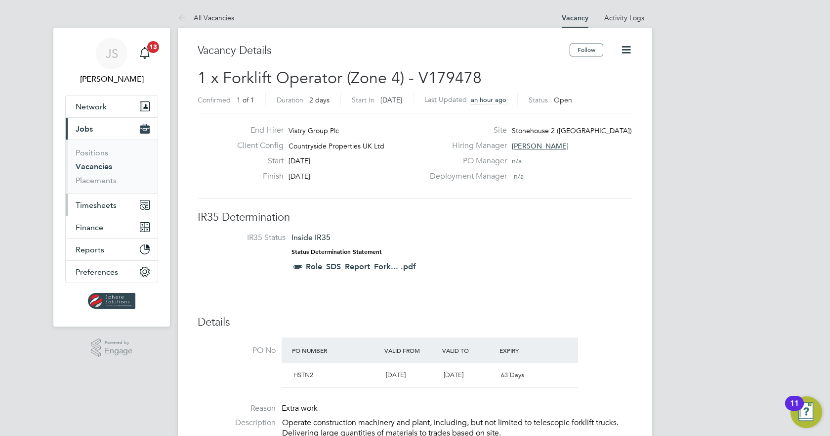
click at [96, 213] on button "Timesheets" at bounding box center [112, 205] width 92 height 22
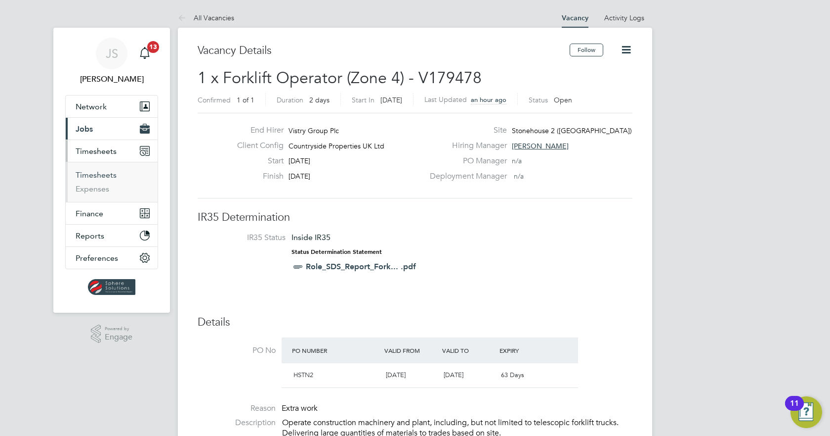
click at [94, 170] on link "Timesheets" at bounding box center [96, 174] width 41 height 9
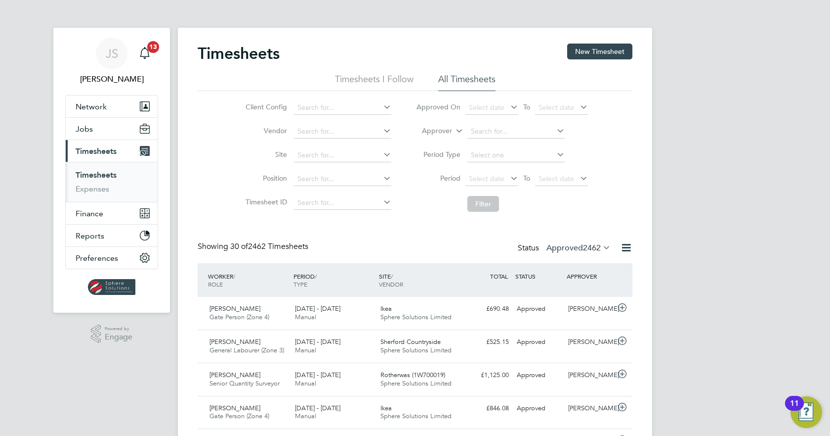
click at [107, 173] on link "Timesheets" at bounding box center [96, 174] width 41 height 9
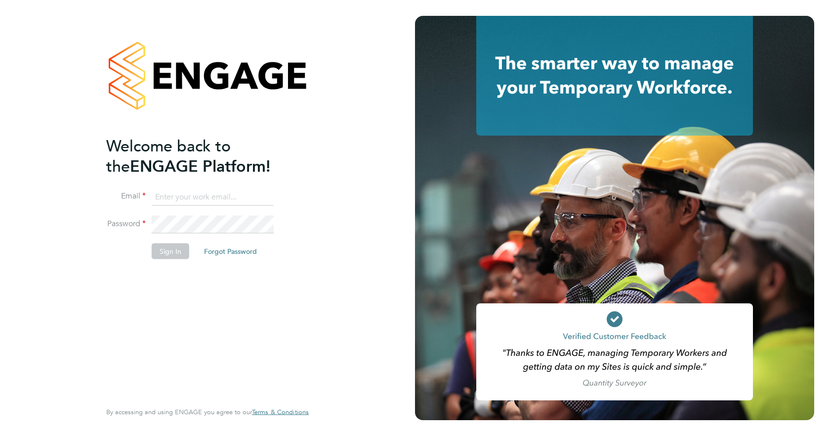
type input "jspencer@spheresolutions.co.uk"
click at [165, 254] on button "Sign In" at bounding box center [171, 251] width 38 height 16
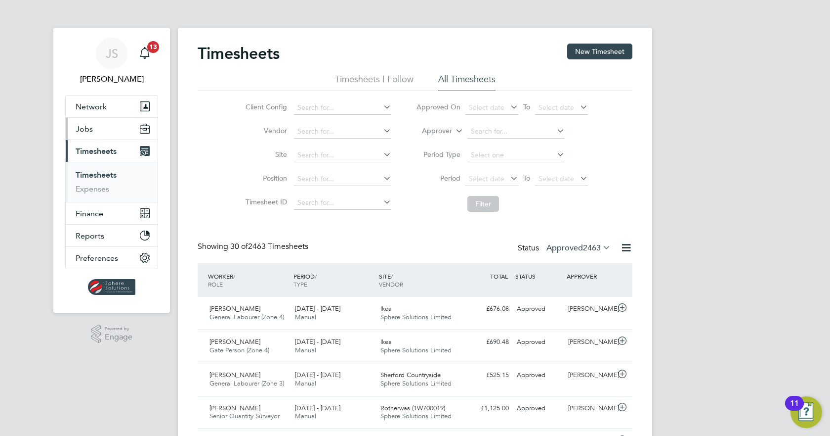
click at [83, 132] on span "Jobs" at bounding box center [84, 128] width 17 height 9
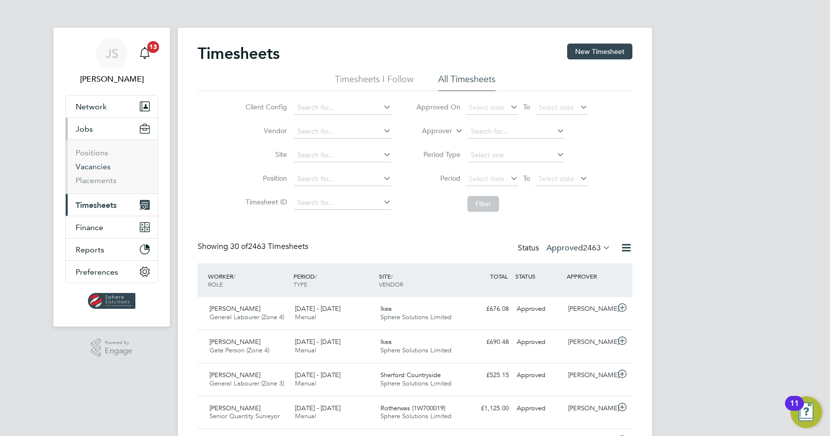
click at [93, 170] on link "Vacancies" at bounding box center [93, 166] width 35 height 9
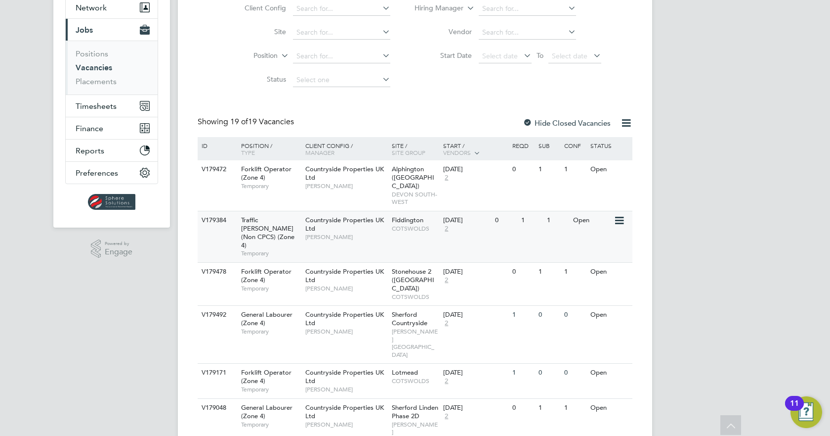
click at [523, 222] on div "V179384 Traffic Marshall (Non CPCS) (Zone 4) Temporary Countryside Properties U…" at bounding box center [415, 236] width 435 height 51
click at [91, 79] on link "Placements" at bounding box center [96, 81] width 41 height 9
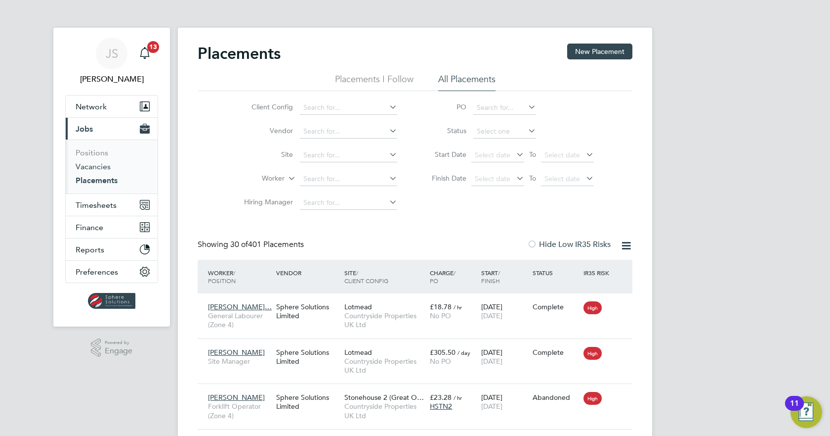
click at [92, 163] on link "Vacancies" at bounding box center [93, 166] width 35 height 9
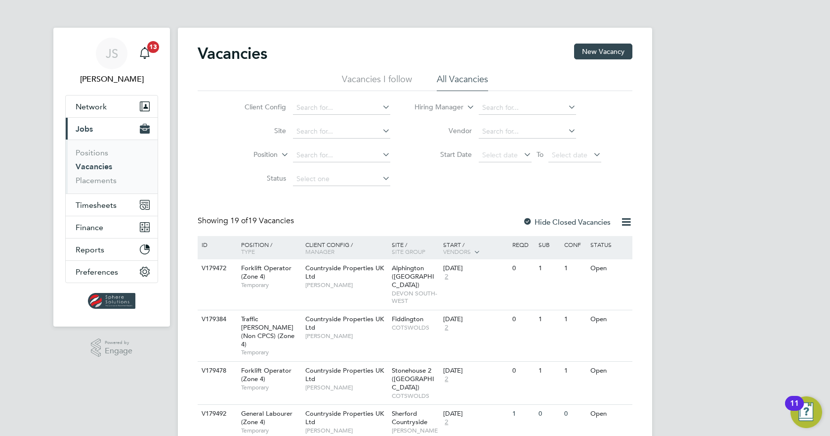
click at [88, 123] on button "Current page: Jobs" at bounding box center [112, 129] width 92 height 22
click at [99, 178] on link "Placements" at bounding box center [96, 179] width 41 height 9
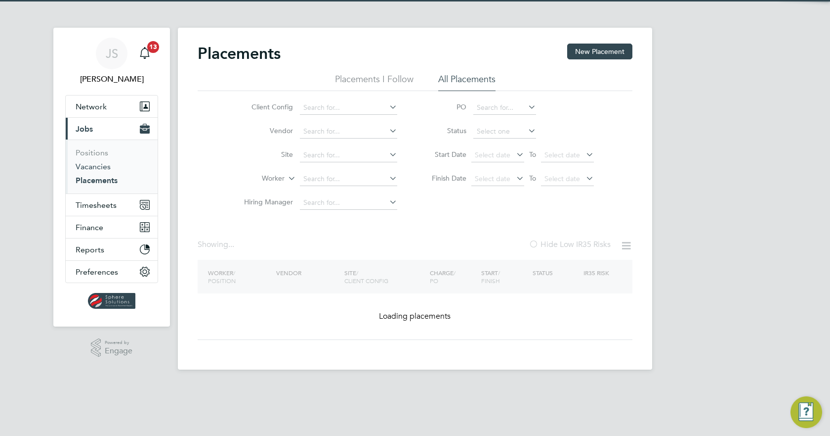
click at [96, 164] on link "Vacancies" at bounding box center [93, 166] width 35 height 9
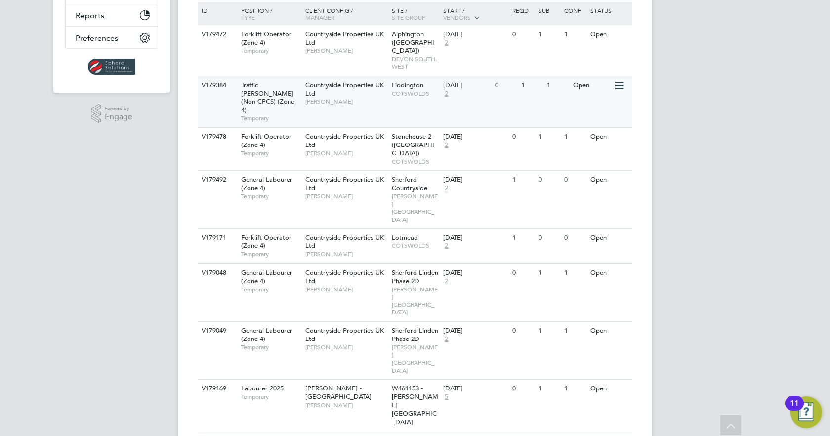
scroll to position [148, 0]
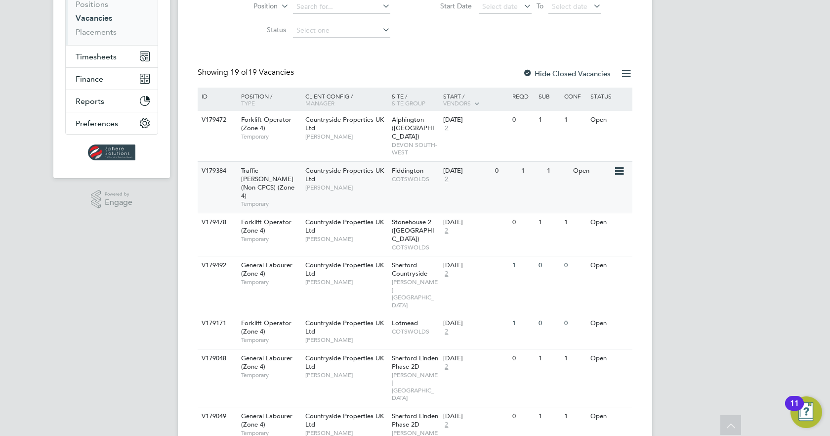
click at [452, 173] on div "01 Sep 2025 2" at bounding box center [467, 175] width 52 height 27
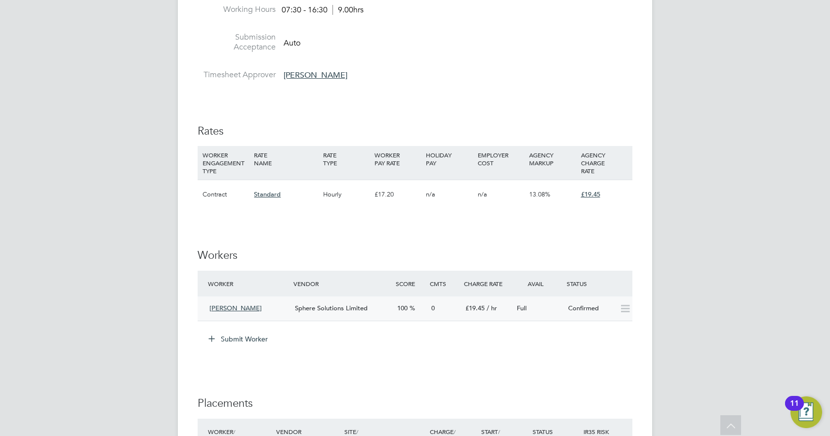
click at [626, 309] on icon at bounding box center [625, 309] width 12 height 8
click at [229, 340] on button "Submit Worker" at bounding box center [239, 339] width 74 height 16
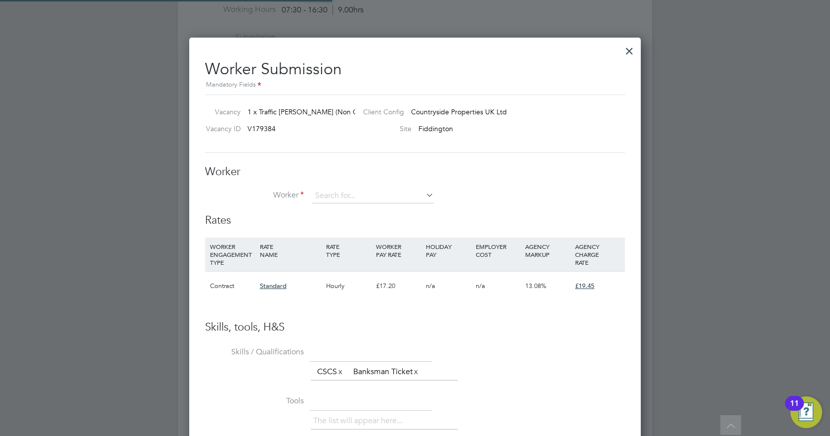
scroll to position [600, 452]
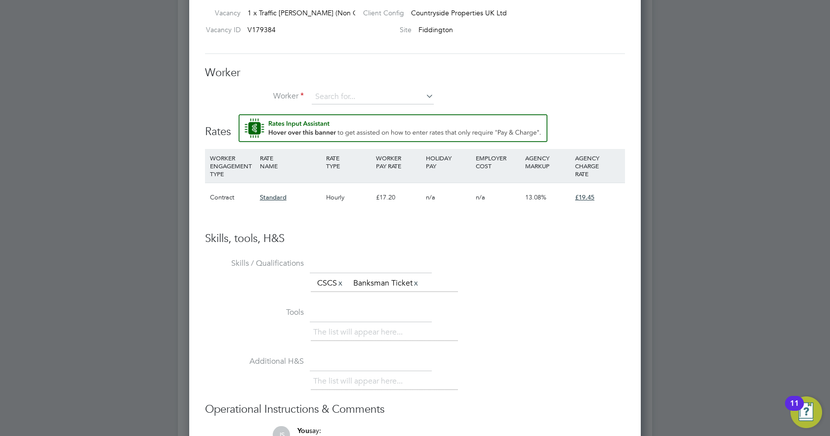
click at [569, 102] on li "Worker" at bounding box center [415, 101] width 420 height 25
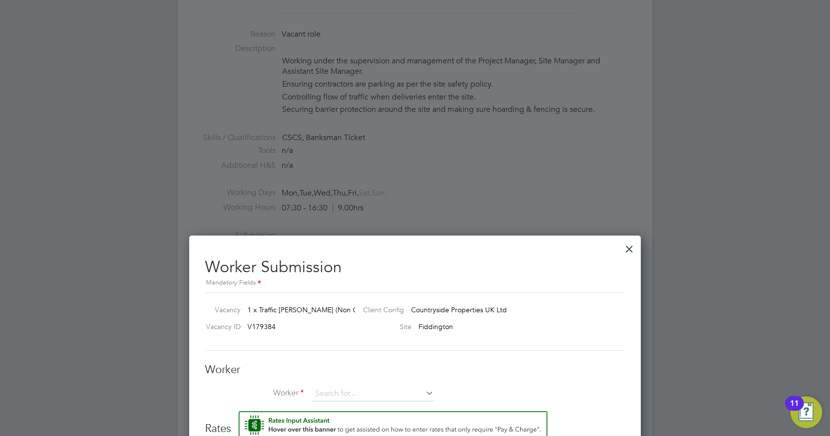
click at [628, 251] on div at bounding box center [630, 246] width 18 height 18
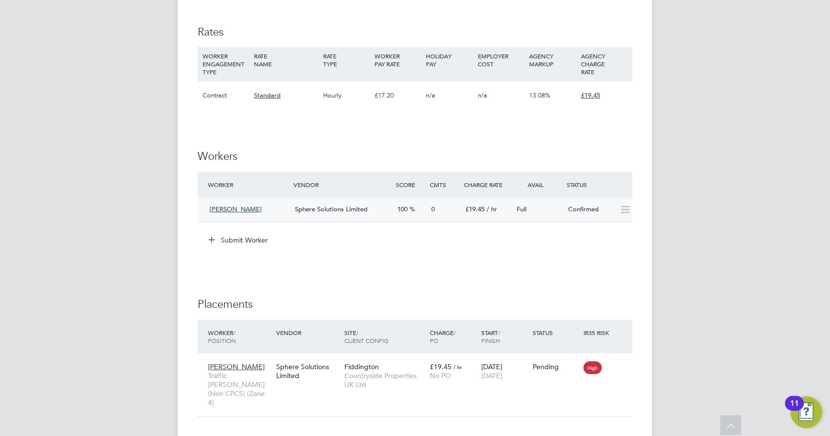
click at [622, 207] on icon at bounding box center [625, 210] width 12 height 8
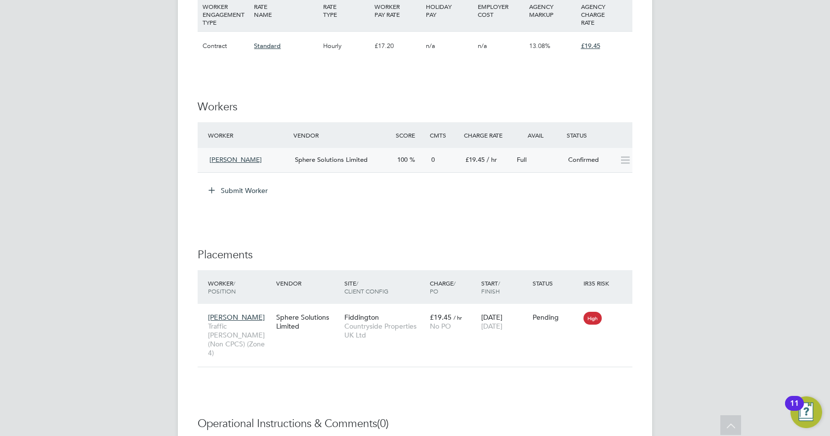
click at [250, 190] on button "Submit Worker" at bounding box center [239, 190] width 74 height 16
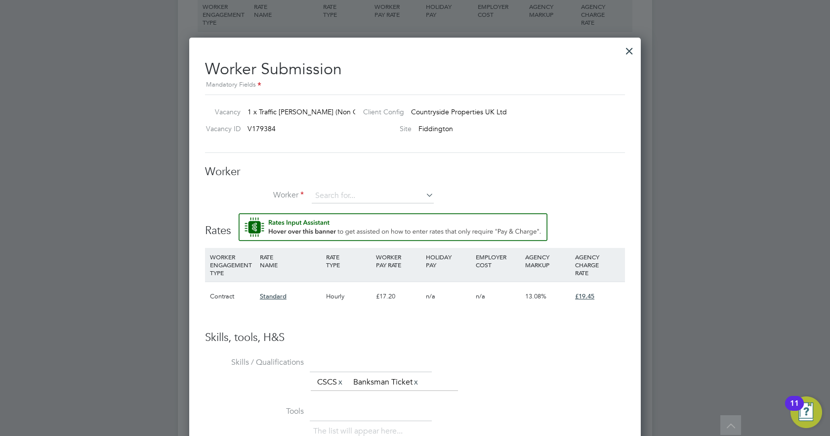
click at [635, 55] on div at bounding box center [630, 49] width 18 height 18
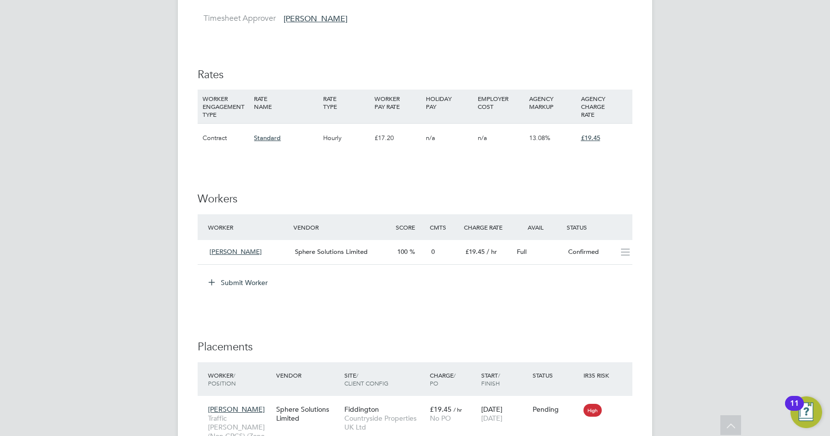
click at [259, 283] on button "Submit Worker" at bounding box center [239, 282] width 74 height 16
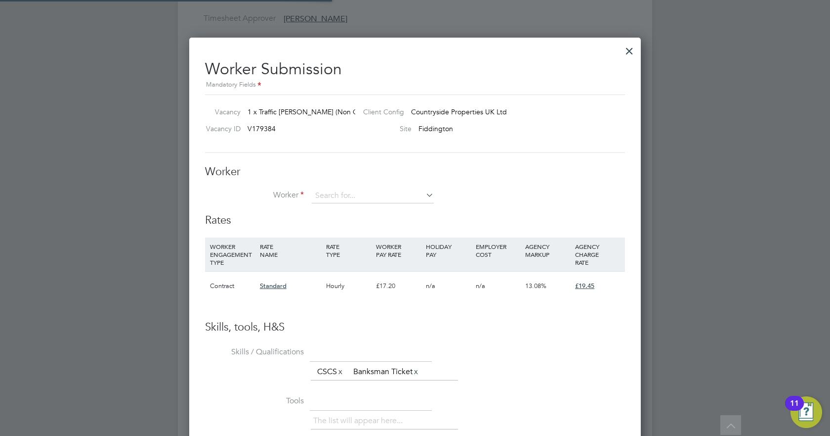
scroll to position [5, 5]
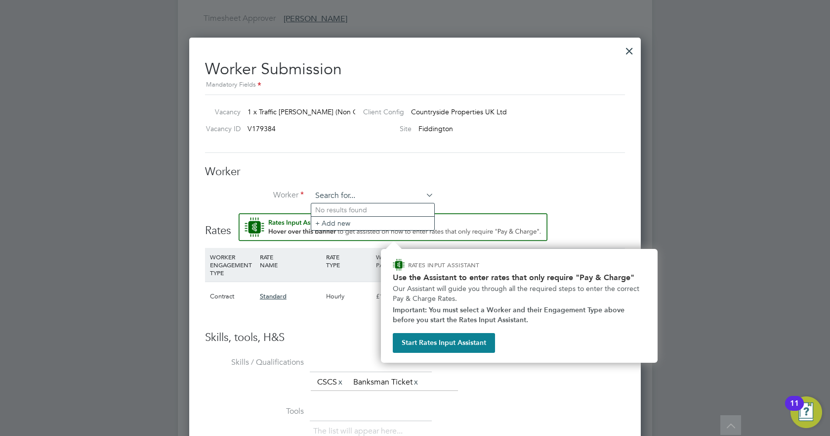
click at [324, 194] on input at bounding box center [373, 195] width 122 height 15
click at [335, 221] on li "+ Add new" at bounding box center [372, 222] width 123 height 13
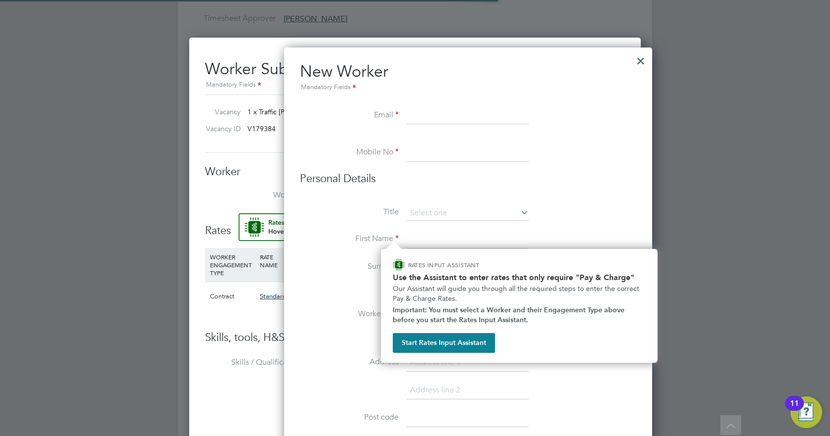
scroll to position [960, 403]
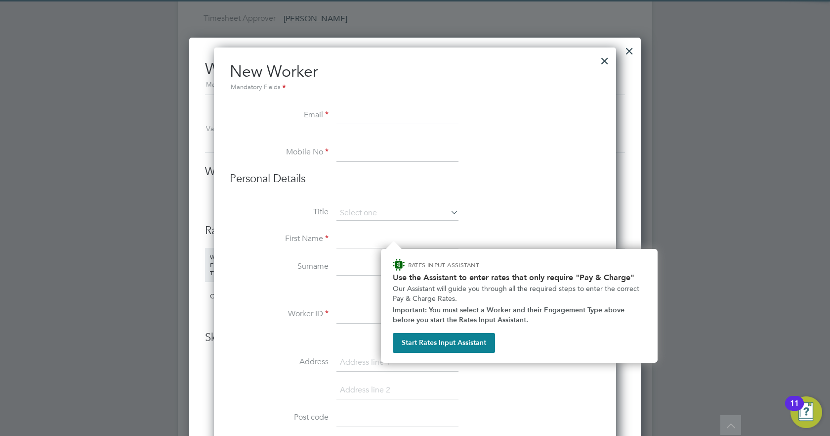
click at [345, 119] on input at bounding box center [398, 116] width 122 height 18
click at [343, 119] on input at bounding box center [398, 116] width 122 height 18
paste input "ewereoghogho@gmail.com"
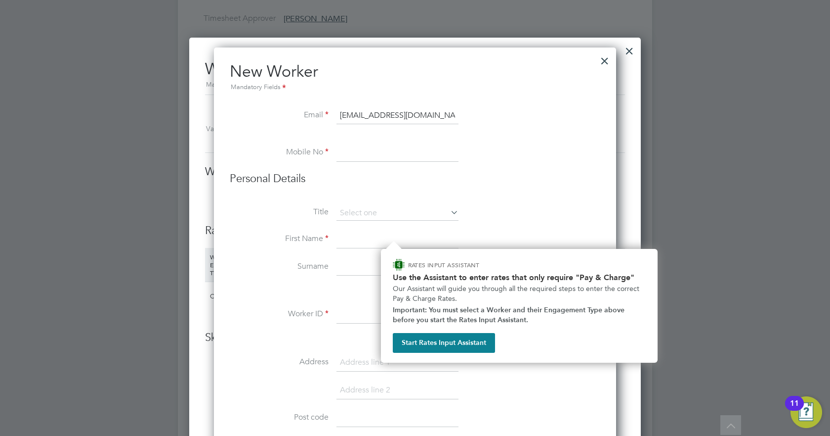
type input "ewereoghogho@gmail.com"
click at [399, 148] on input at bounding box center [398, 153] width 122 height 18
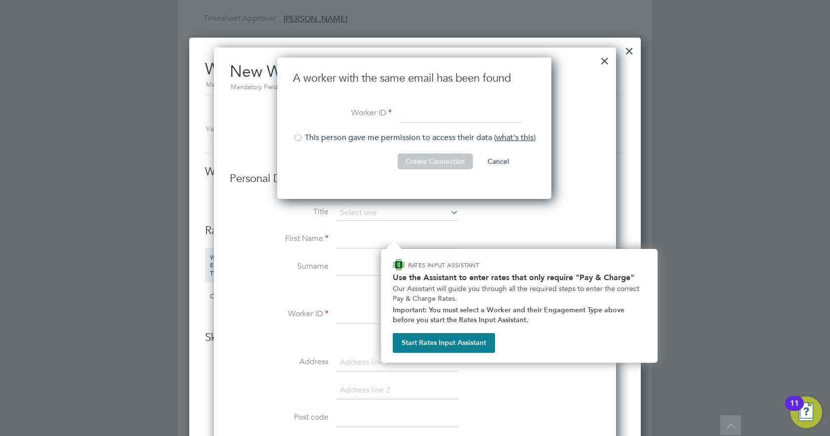
click at [300, 135] on div at bounding box center [298, 138] width 10 height 10
click at [443, 111] on input at bounding box center [461, 114] width 122 height 18
type input "OghoghoEwere"
click at [418, 161] on button "Create Connection" at bounding box center [435, 161] width 75 height 16
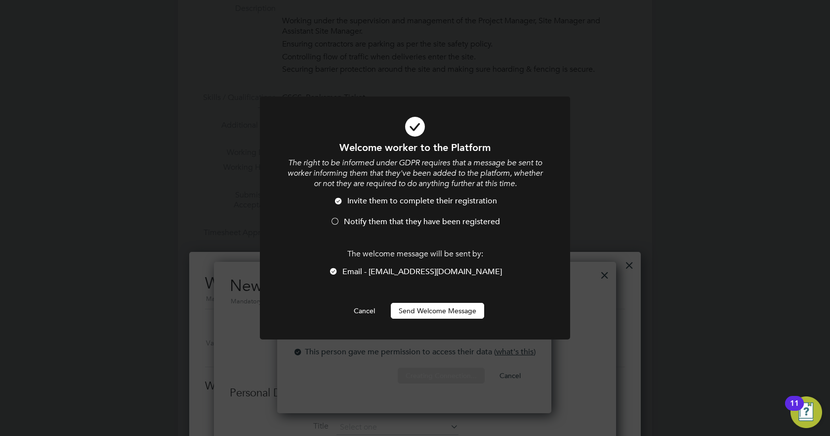
click at [333, 219] on div at bounding box center [335, 222] width 10 height 10
click at [426, 309] on button "Send Welcome Message" at bounding box center [437, 311] width 93 height 16
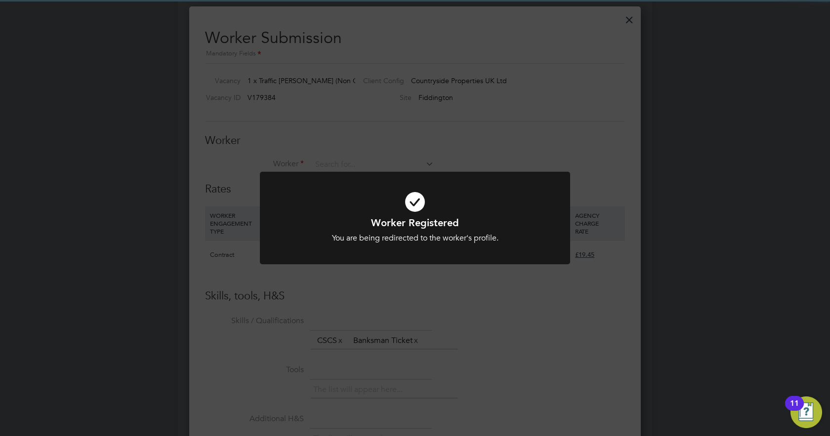
click at [535, 326] on div "Worker Registered You are being redirected to the worker's profile. Cancel Okay" at bounding box center [415, 218] width 830 height 436
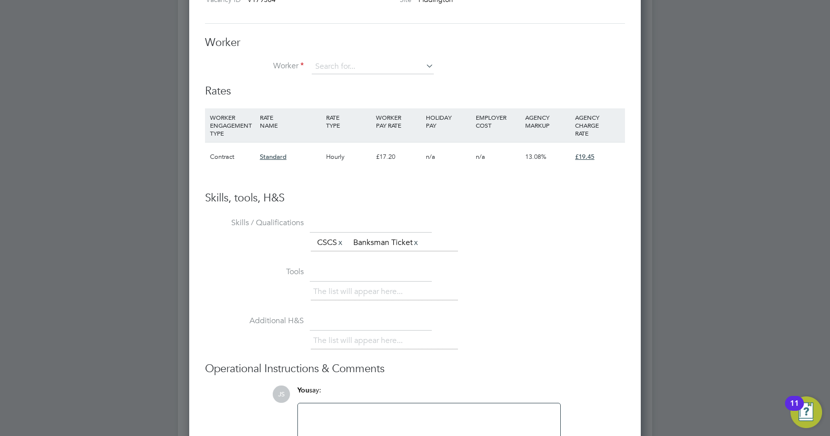
scroll to position [780, 0]
click at [373, 66] on input at bounding box center [373, 65] width 122 height 15
click at [352, 92] on li "+ Add new" at bounding box center [372, 92] width 123 height 13
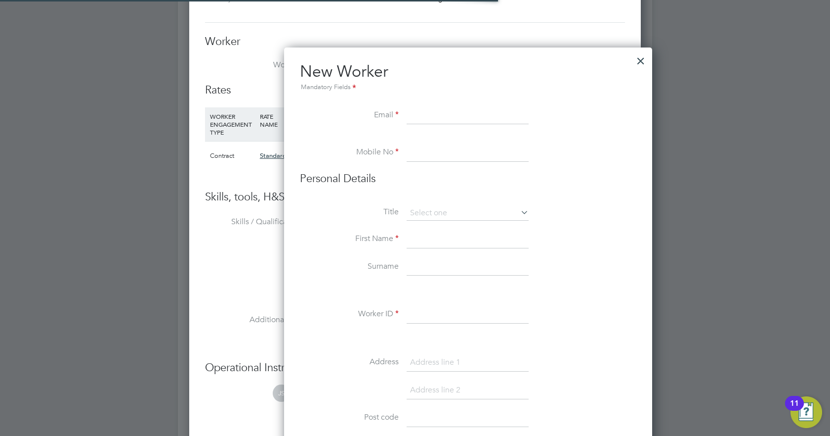
scroll to position [960, 403]
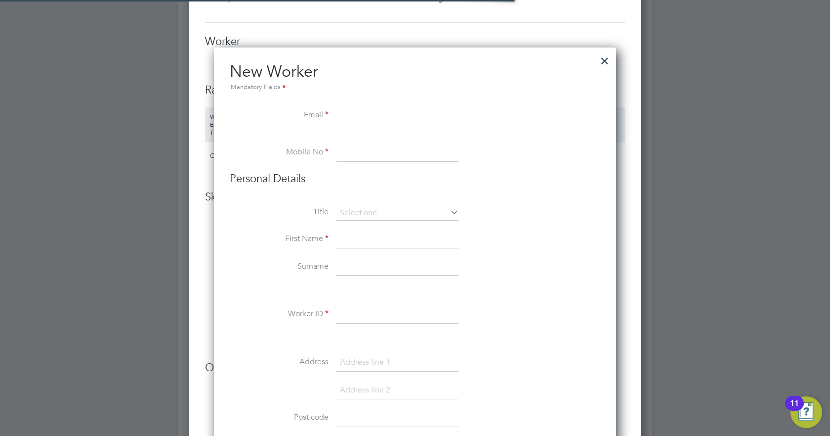
click at [604, 65] on div at bounding box center [605, 58] width 18 height 18
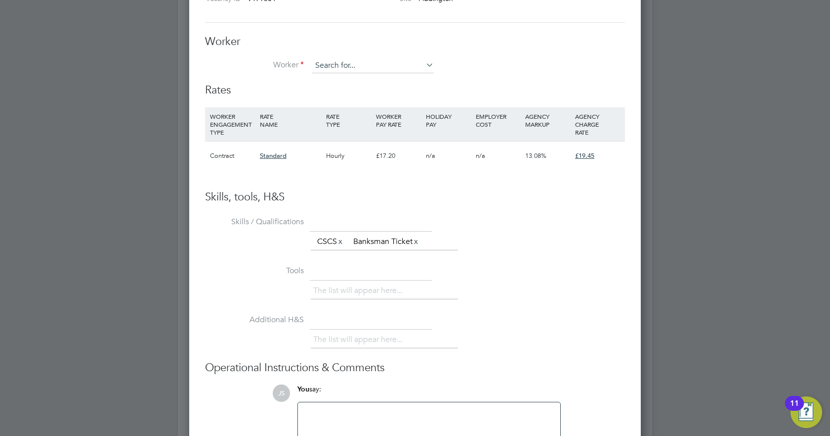
click at [359, 63] on input at bounding box center [373, 65] width 122 height 15
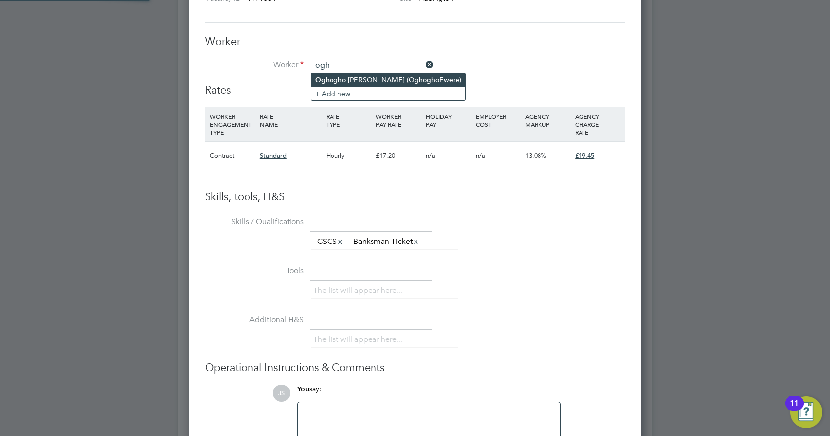
click at [351, 80] on li "Ogh ogho Steve Ewere (OghoghoEwere)" at bounding box center [388, 79] width 154 height 13
type input "Oghogho Steve Ewere (OghoghoEwere)"
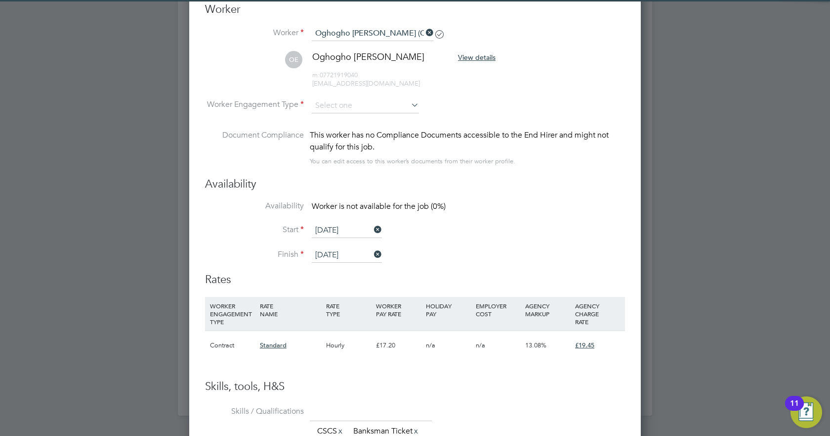
scroll to position [829, 0]
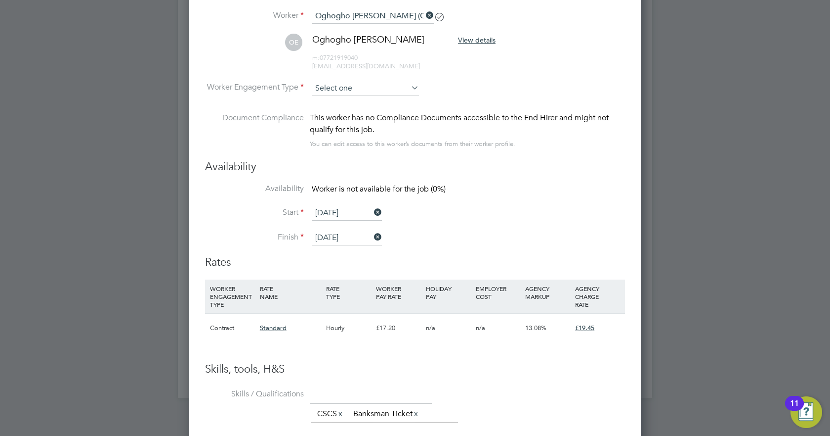
click at [371, 86] on input at bounding box center [365, 88] width 107 height 15
click at [323, 105] on li "Contract" at bounding box center [365, 101] width 108 height 13
type input "Contract"
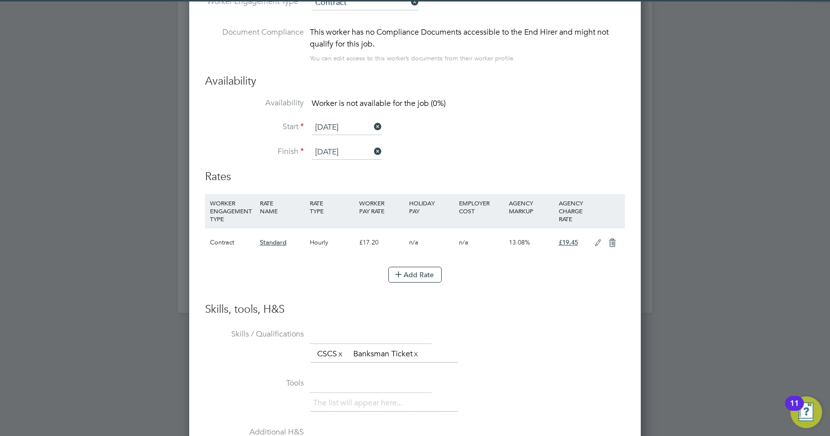
scroll to position [928, 0]
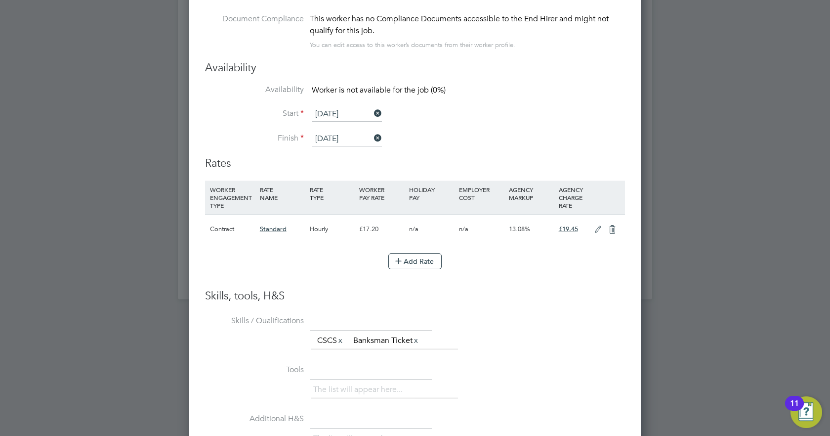
click at [372, 141] on icon at bounding box center [372, 138] width 0 height 14
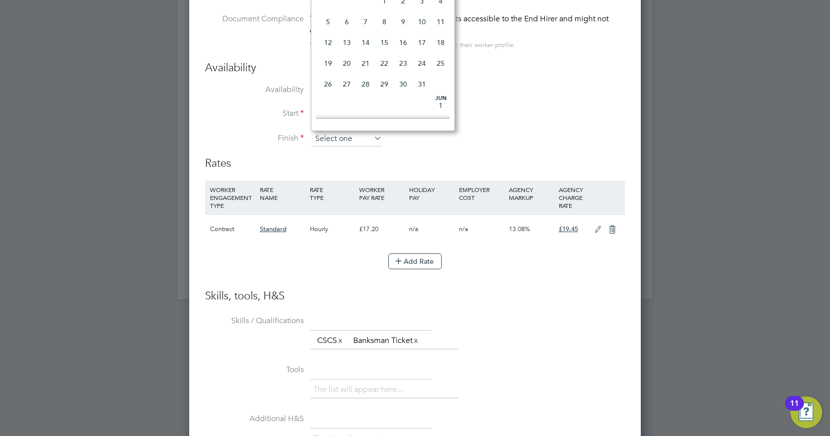
click at [369, 138] on input at bounding box center [347, 138] width 70 height 15
click at [422, 58] on span "29" at bounding box center [422, 49] width 19 height 19
type input "[DATE]"
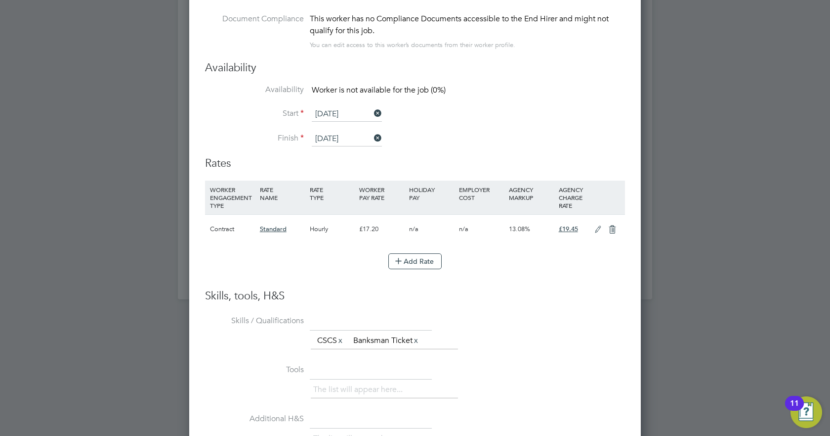
click at [526, 113] on li "Start 01 Sep 2025" at bounding box center [415, 119] width 420 height 25
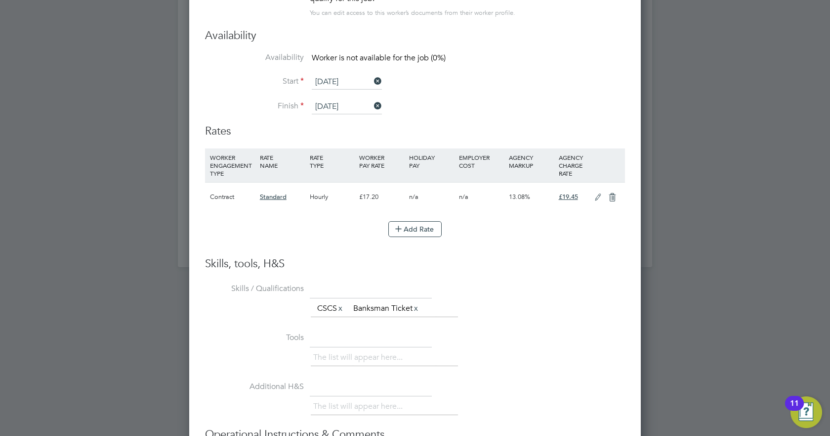
scroll to position [977, 0]
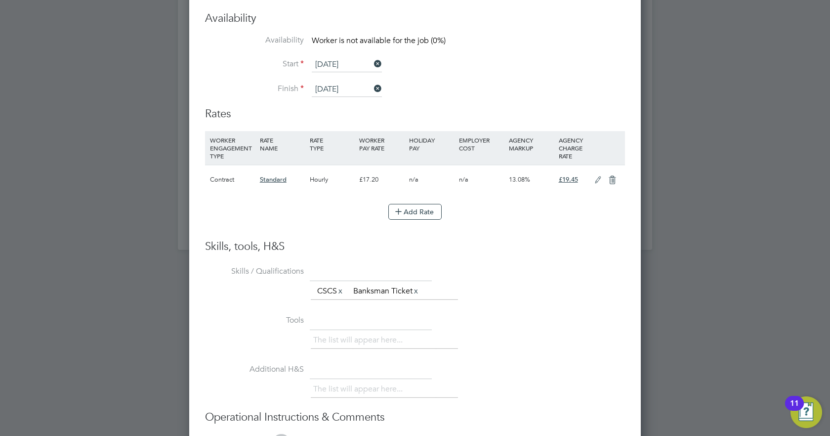
click at [597, 179] on icon at bounding box center [598, 180] width 12 height 8
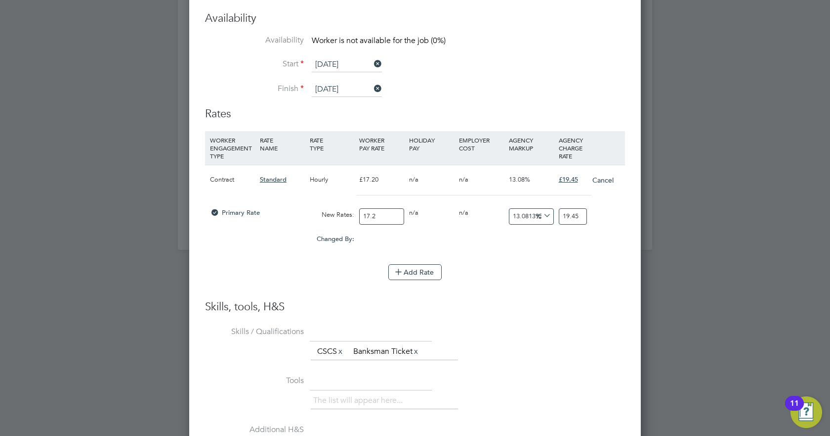
click at [570, 215] on input "19.45" at bounding box center [573, 216] width 28 height 16
click at [370, 368] on li "Skills / Qualifications The list will appear here... CSCS x Banksman Ticket x" at bounding box center [415, 347] width 420 height 49
click at [441, 353] on ul "The list will appear here... CSCS x Banksman Ticket x" at bounding box center [384, 352] width 147 height 18
click at [439, 350] on ul "The list will appear here... CSCS x Banksman Ticket x" at bounding box center [384, 352] width 147 height 18
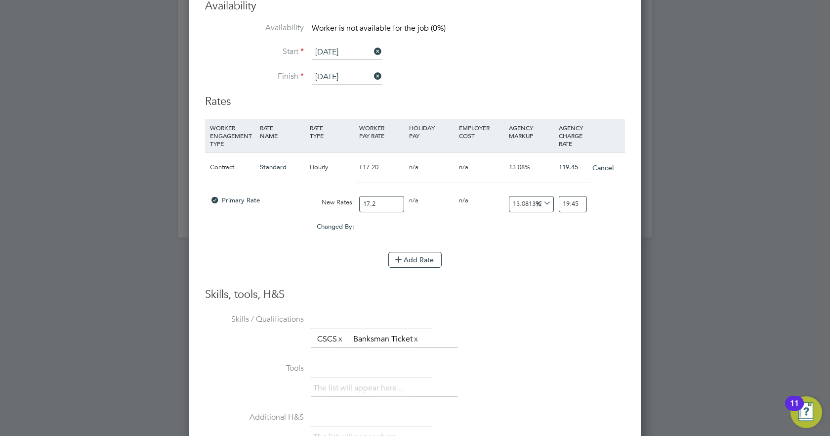
scroll to position [977, 0]
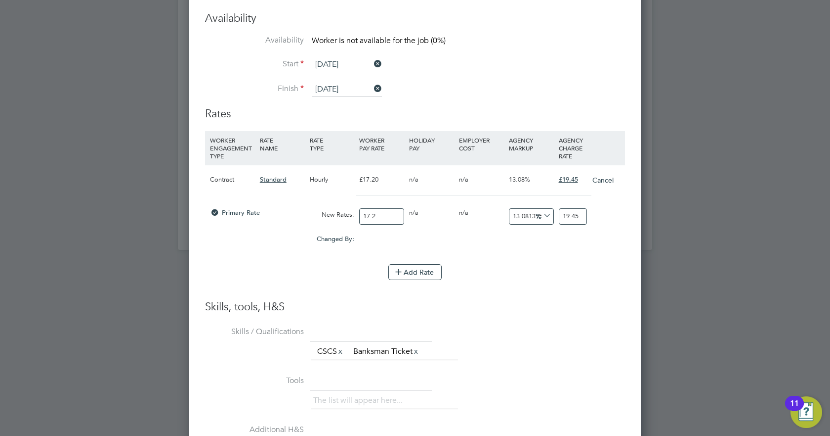
click at [570, 219] on input "19.45" at bounding box center [573, 216] width 28 height 16
click at [569, 219] on input "19.45" at bounding box center [573, 216] width 28 height 16
type input "-88.37209302325581"
type input "2"
type input "22.093023255813954"
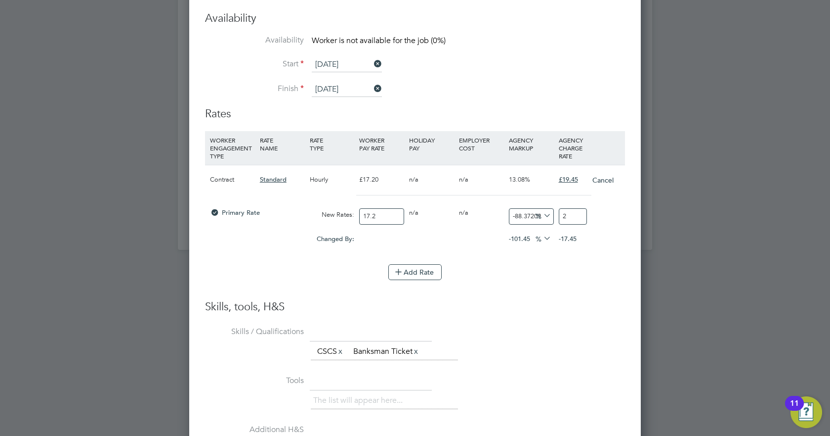
type input "21"
type input "27.325581395348838"
type input "21.9"
type input "27.441860465116278"
type input "21.919999999999998"
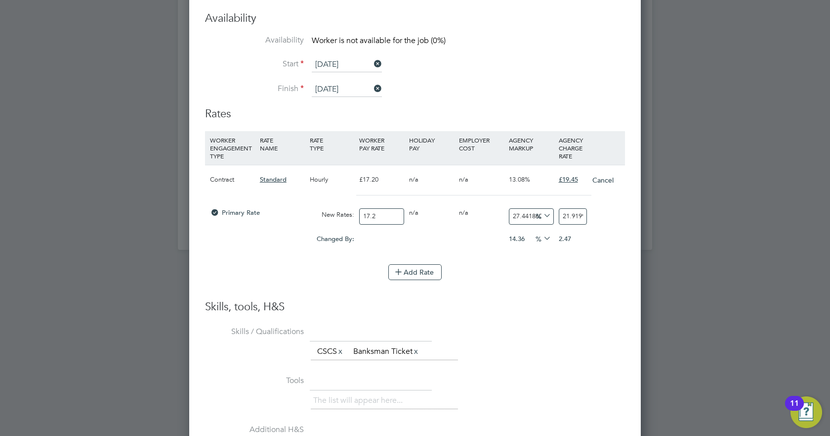
click at [378, 212] on input "17.2" at bounding box center [381, 216] width 45 height 16
type input "17"
type input "21.665116279069768"
type input "17"
click at [498, 288] on li "Add Rate" at bounding box center [415, 277] width 420 height 26
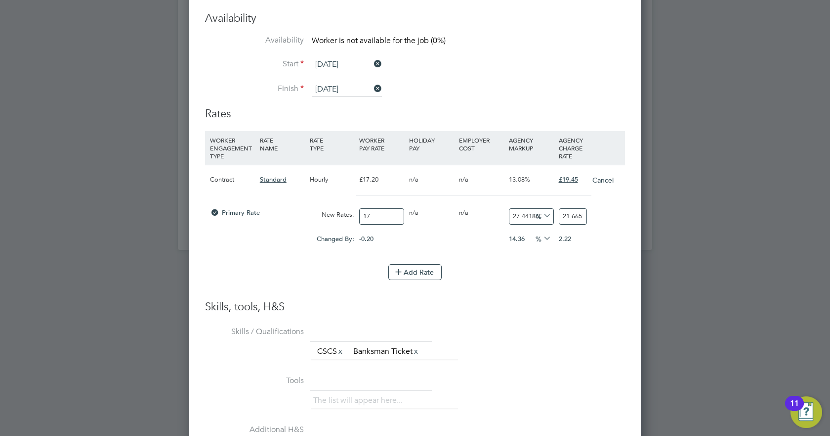
click at [574, 217] on input "21.665116279069768" at bounding box center [573, 216] width 28 height 16
type input "-88.23529411764706"
type input "2"
type input "23.529411764705884"
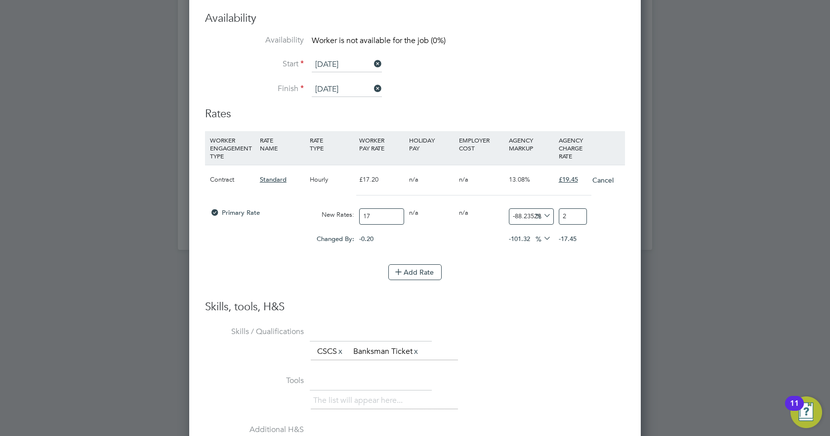
type input "21"
type input "28.823529411764707"
type input "21.9"
type input "28.941176470588236"
type input "21.92"
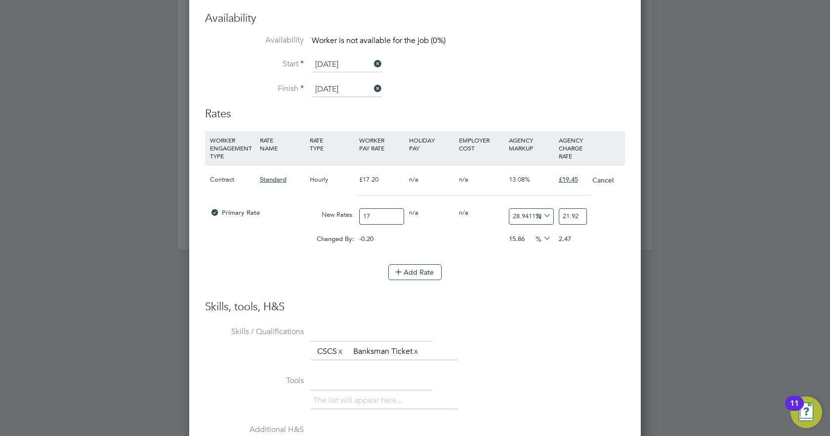
click at [580, 275] on div "Add Rate" at bounding box center [415, 272] width 420 height 16
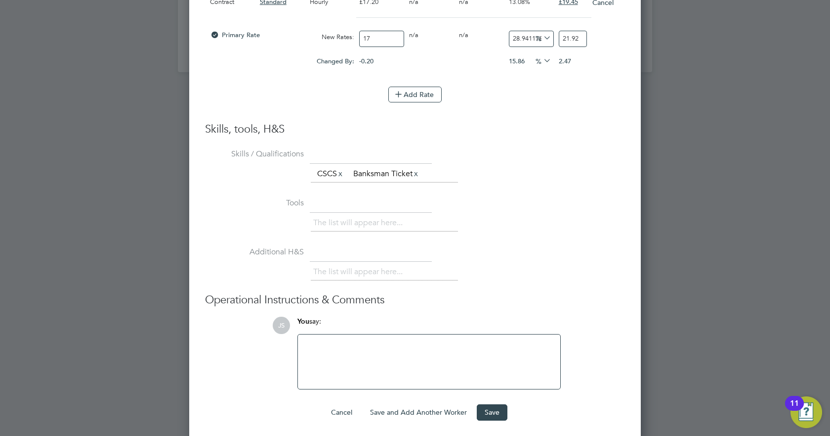
scroll to position [1159, 0]
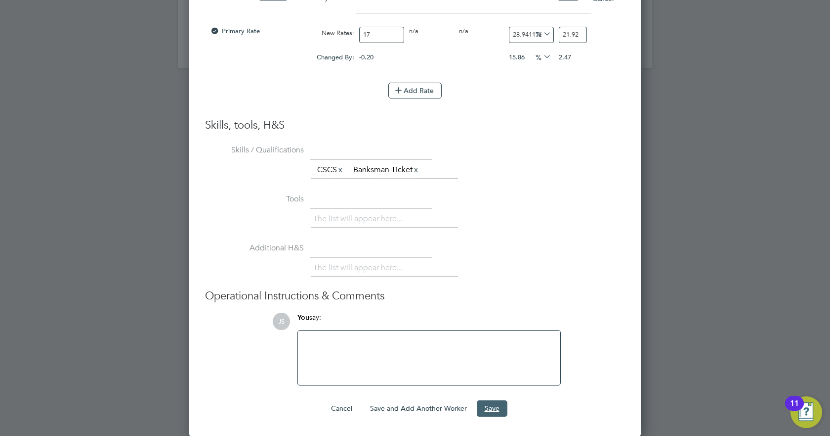
click at [502, 404] on button "Save" at bounding box center [492, 408] width 31 height 16
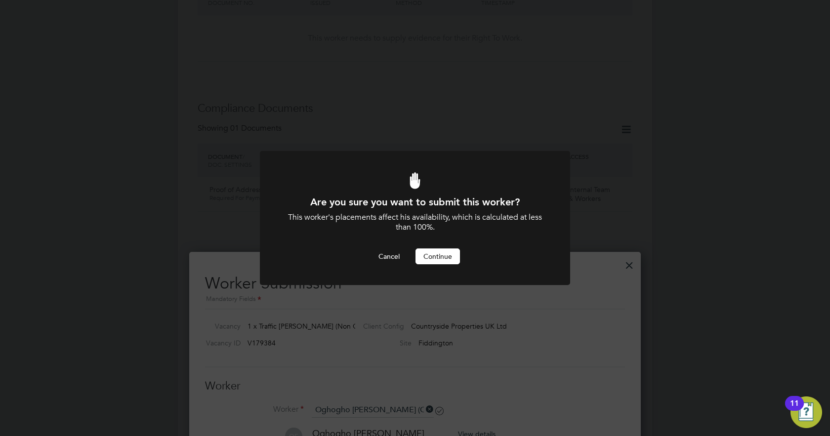
click at [439, 258] on button "Continue" at bounding box center [438, 256] width 44 height 16
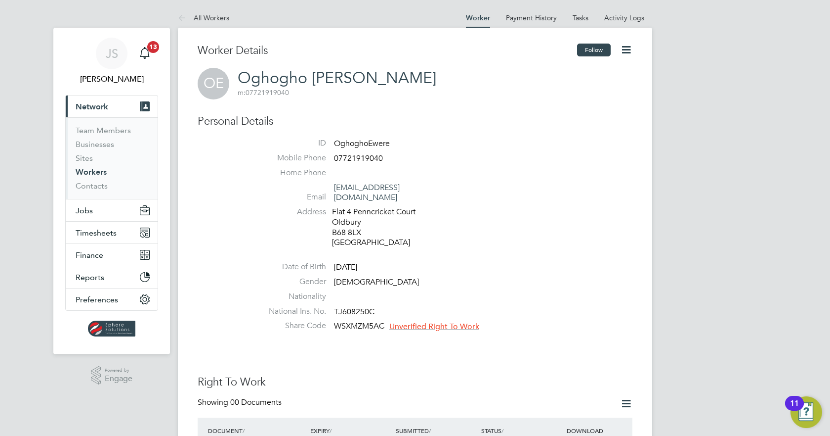
click at [597, 51] on button "Follow" at bounding box center [594, 50] width 34 height 13
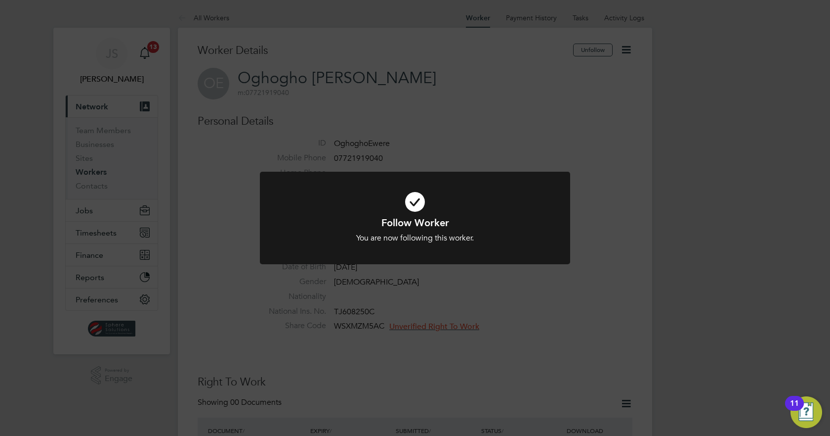
click at [81, 161] on div "Follow Worker You are now following this worker. Cancel Okay" at bounding box center [415, 218] width 830 height 436
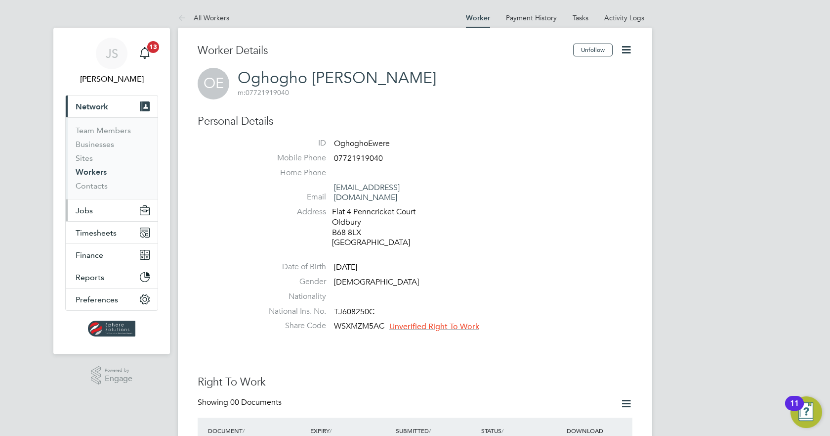
click at [85, 207] on span "Jobs" at bounding box center [84, 210] width 17 height 9
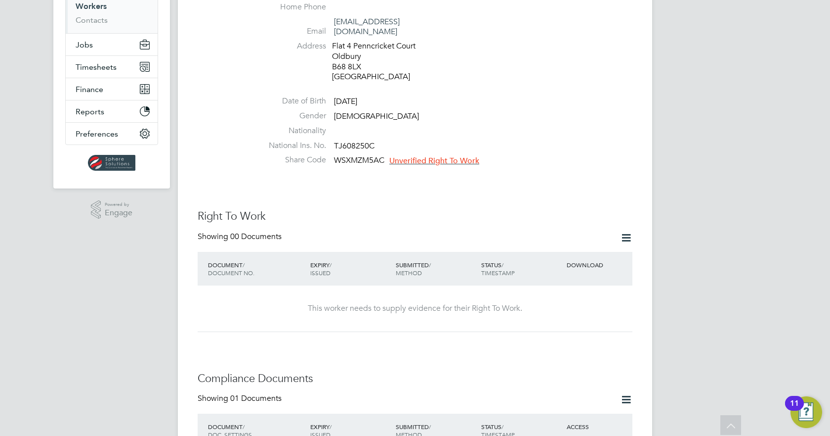
scroll to position [155, 0]
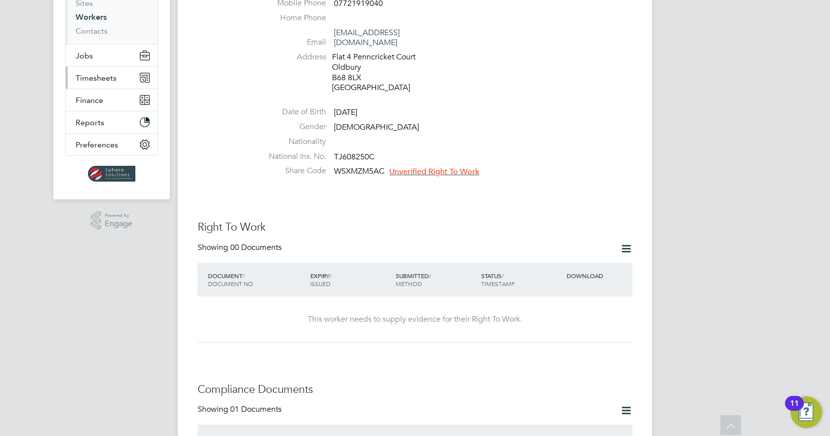
click at [108, 82] on span "Timesheets" at bounding box center [96, 77] width 41 height 9
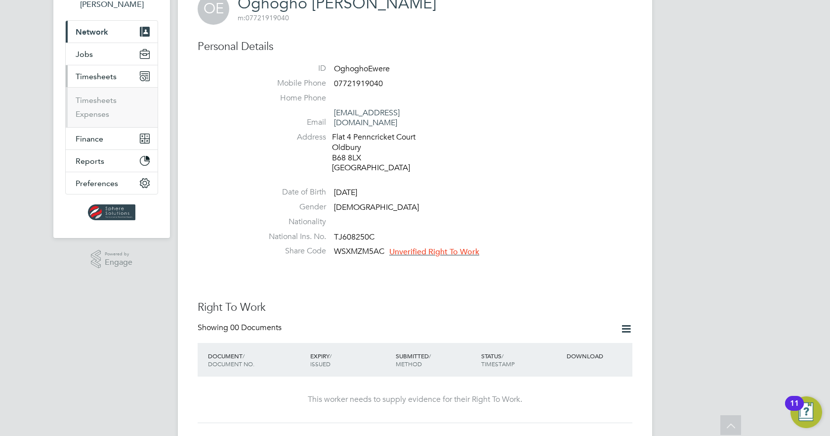
scroll to position [0, 0]
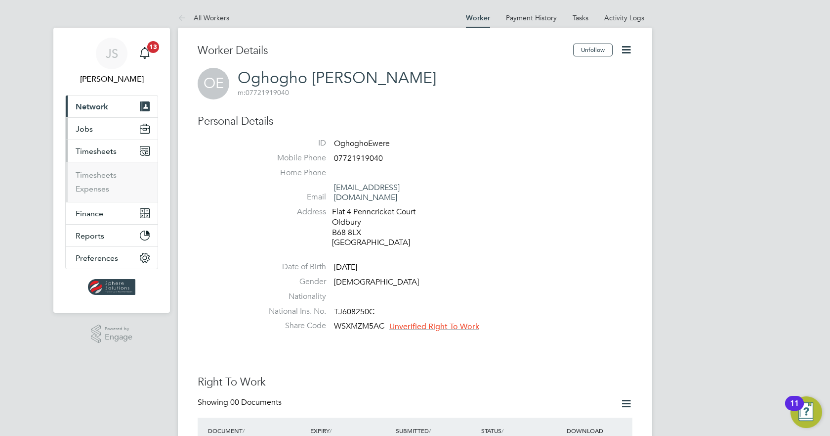
click at [88, 132] on span "Jobs" at bounding box center [84, 128] width 17 height 9
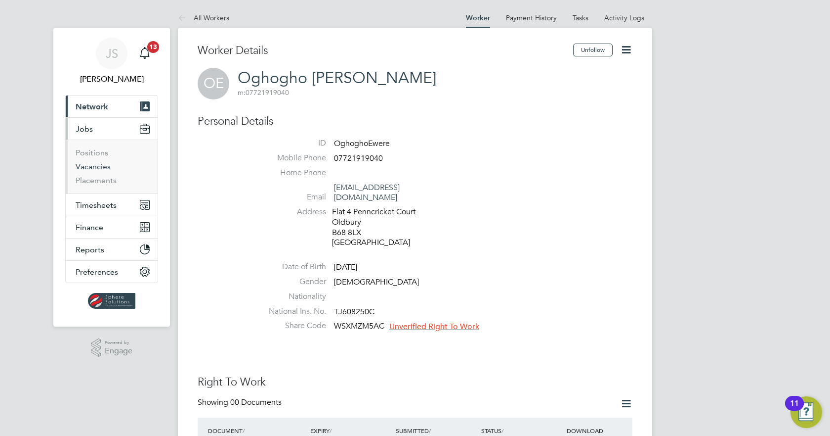
click at [93, 167] on link "Vacancies" at bounding box center [93, 166] width 35 height 9
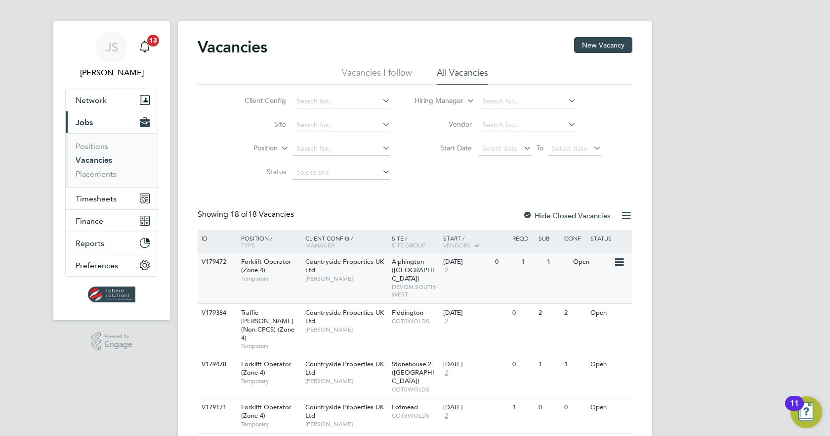
scroll to position [49, 0]
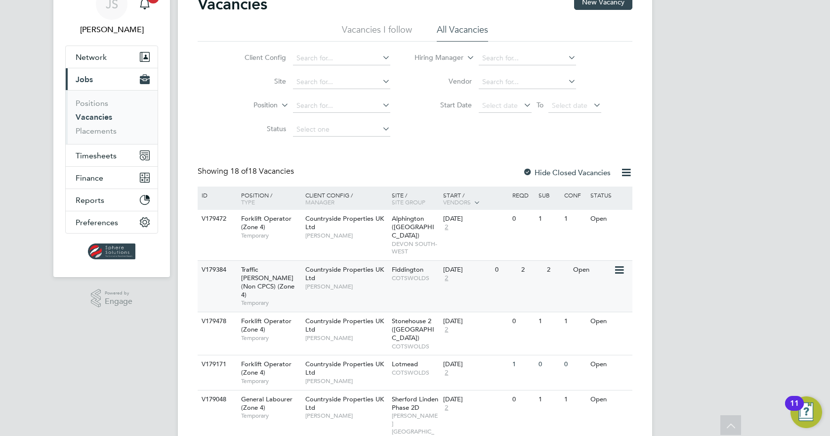
click at [520, 274] on div "V179384 Traffic Marshall (Non CPCS) (Zone 4) Temporary Countryside Properties U…" at bounding box center [415, 285] width 435 height 51
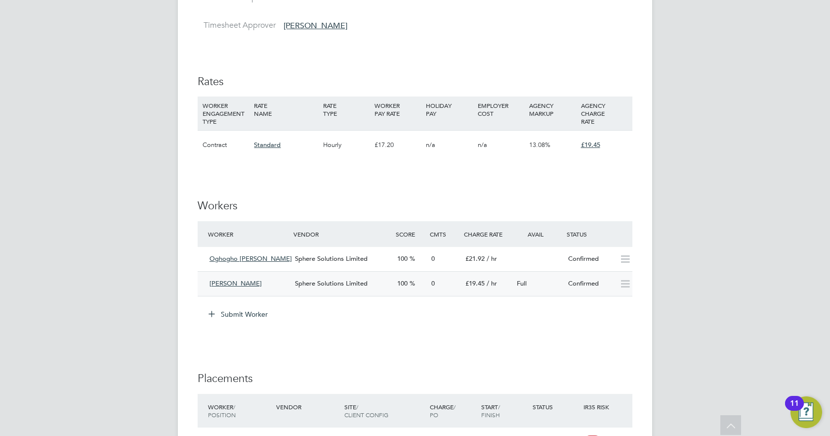
click at [624, 283] on icon at bounding box center [625, 284] width 12 height 8
click at [381, 286] on div "Sphere Solutions Limited" at bounding box center [342, 283] width 102 height 16
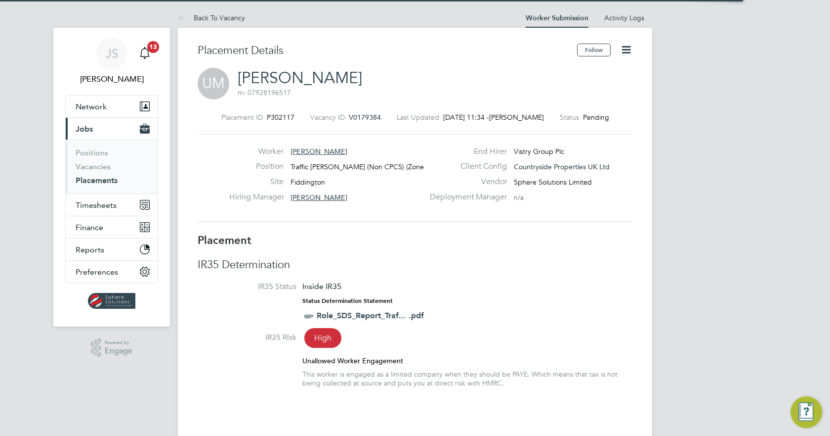
scroll to position [5, 5]
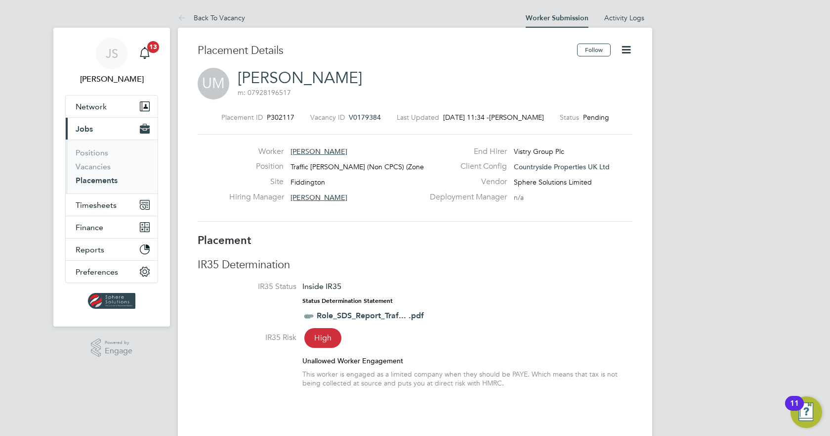
click at [625, 56] on icon at bounding box center [626, 50] width 12 height 12
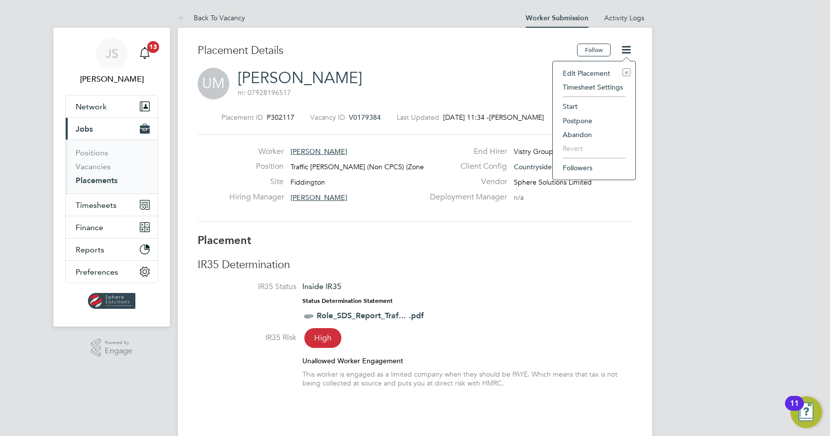
click at [591, 74] on li "Edit Placement e" at bounding box center [594, 73] width 73 height 14
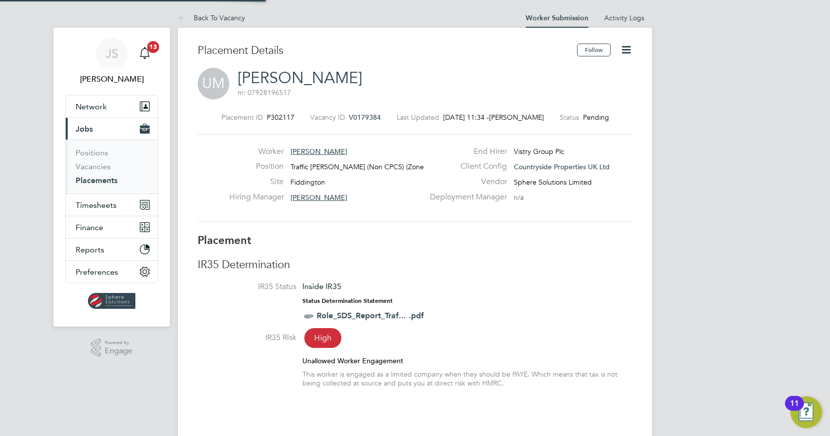
type input "[PERSON_NAME]"
type input "[DATE]"
type input "07:30"
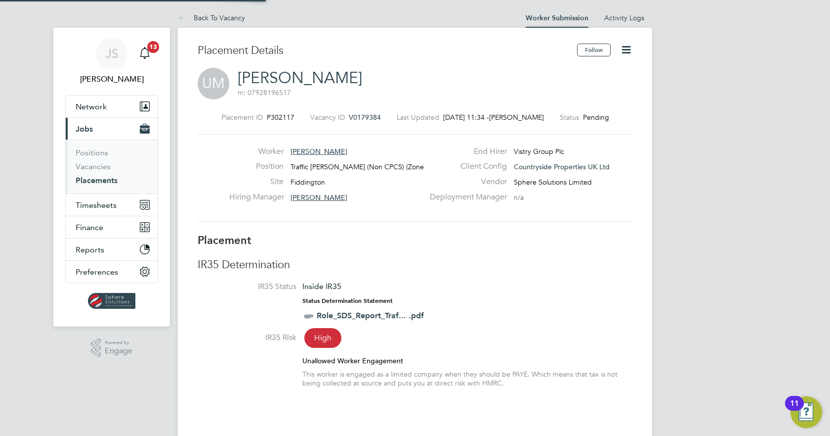
type input "16:30"
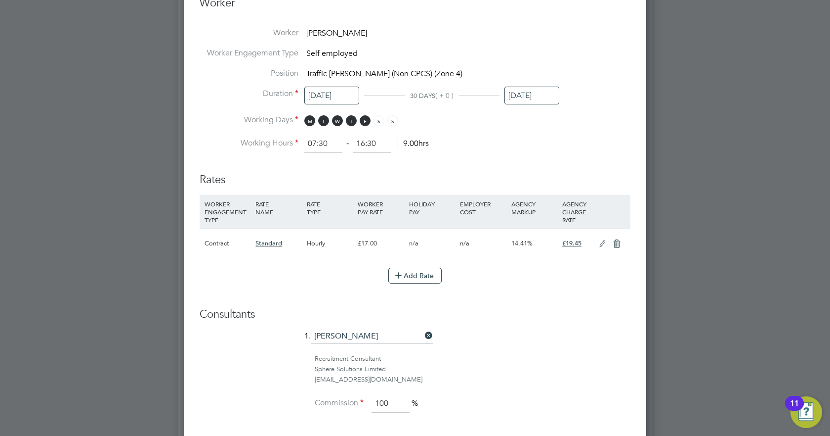
click at [616, 242] on icon at bounding box center [617, 244] width 12 height 8
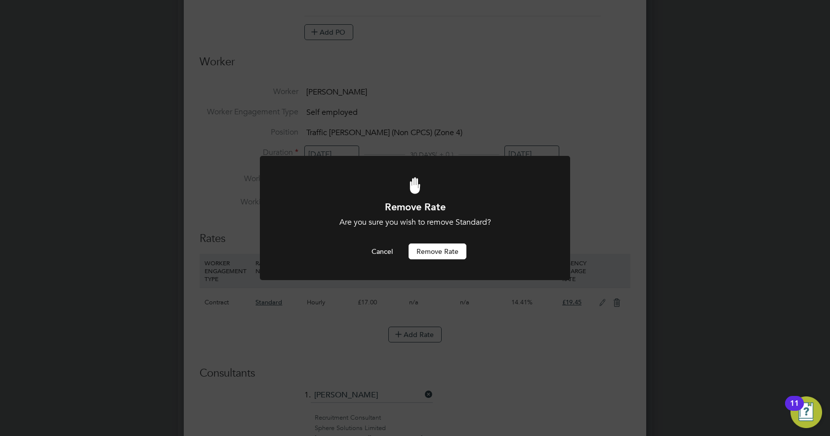
click at [441, 249] on button "Remove rate" at bounding box center [438, 251] width 58 height 16
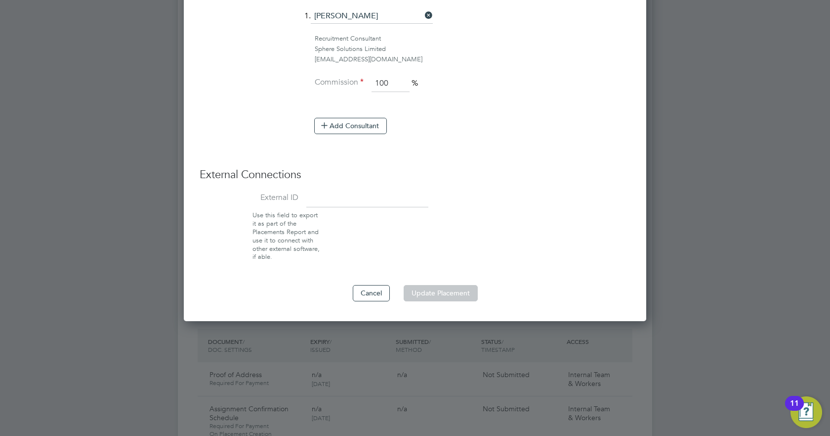
click at [442, 202] on li "External ID" at bounding box center [415, 200] width 431 height 22
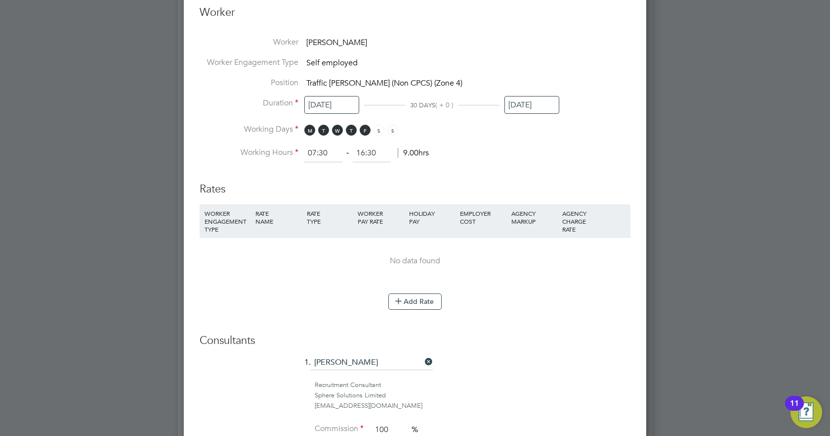
click at [397, 262] on div "No data found" at bounding box center [415, 261] width 411 height 10
click at [469, 257] on div "No data found" at bounding box center [415, 261] width 411 height 10
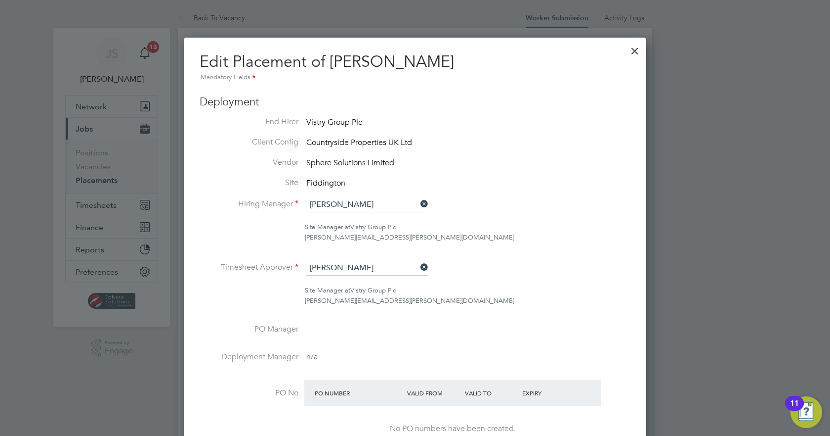
click at [635, 51] on div at bounding box center [635, 49] width 18 height 18
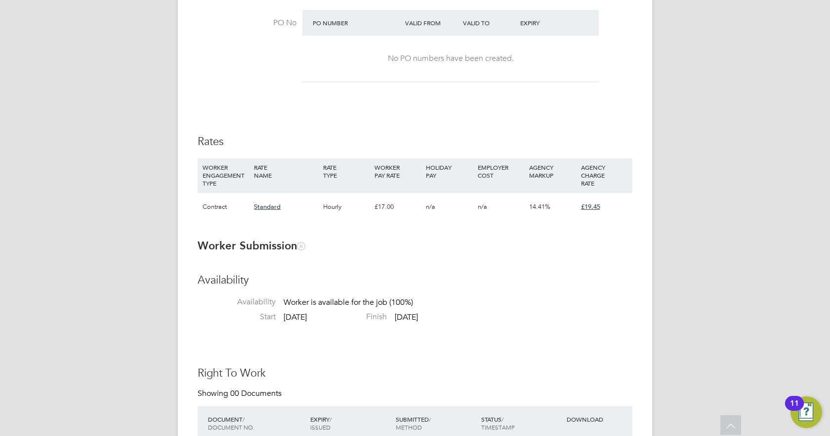
click at [624, 207] on div "£19.45" at bounding box center [604, 206] width 51 height 29
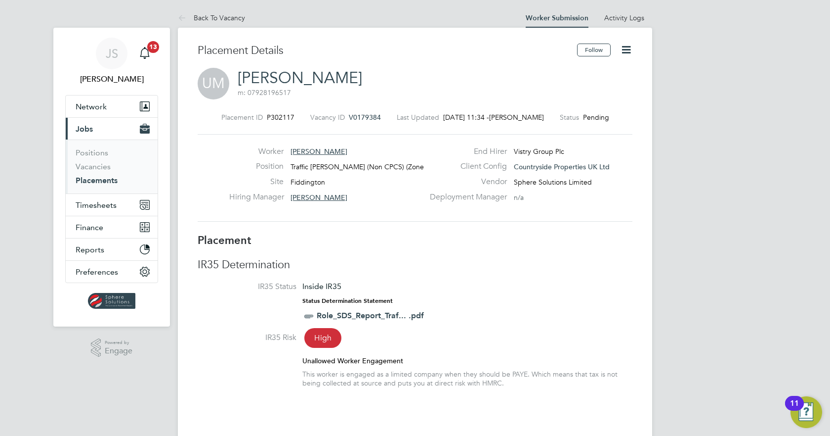
click at [627, 44] on icon at bounding box center [626, 50] width 12 height 12
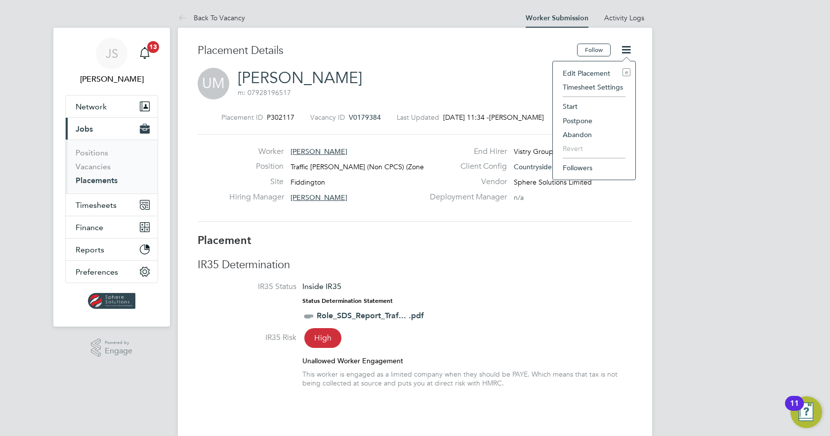
click at [581, 132] on li "Abandon" at bounding box center [594, 135] width 73 height 14
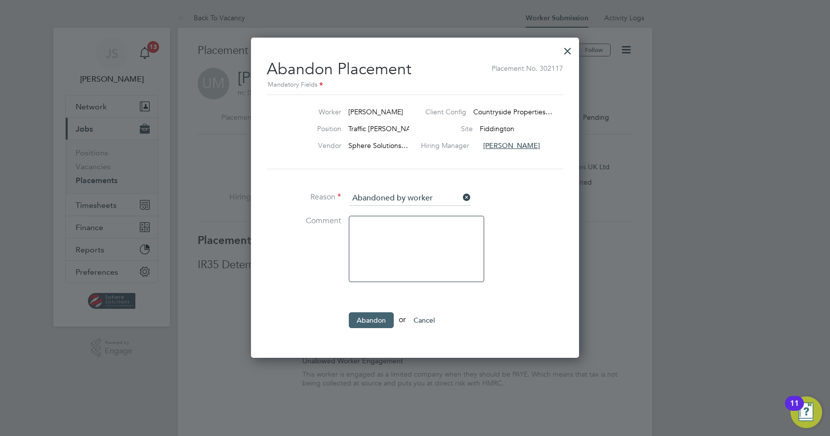
click at [381, 317] on button "Abandon" at bounding box center [371, 320] width 45 height 16
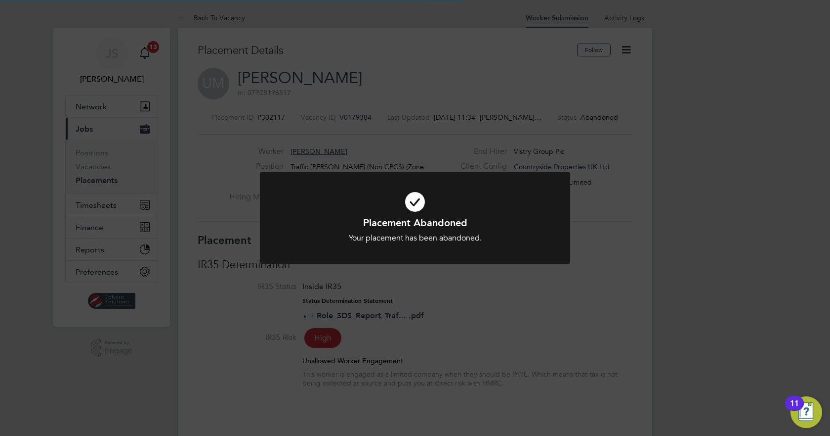
click at [575, 316] on div "Placement Abandoned Your placement has been abandoned. Cancel Okay" at bounding box center [415, 218] width 830 height 436
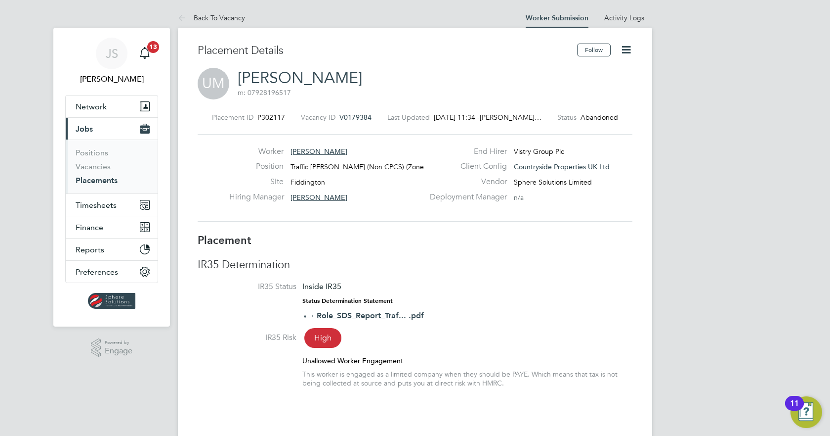
click at [105, 179] on link "Placements" at bounding box center [97, 179] width 42 height 9
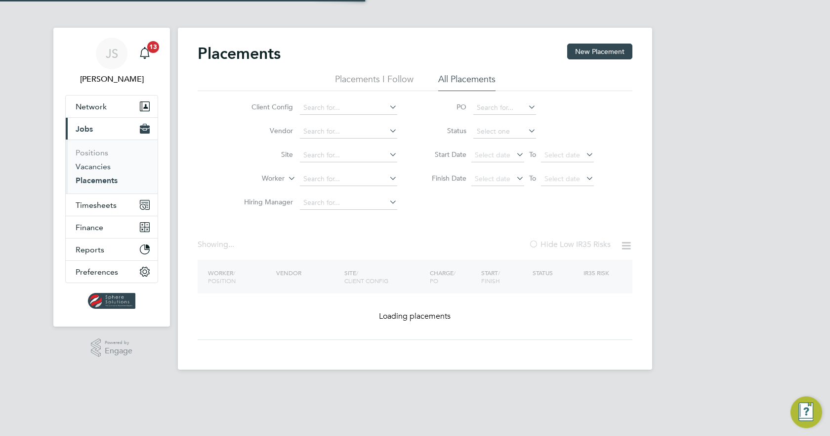
click at [91, 170] on link "Vacancies" at bounding box center [93, 166] width 35 height 9
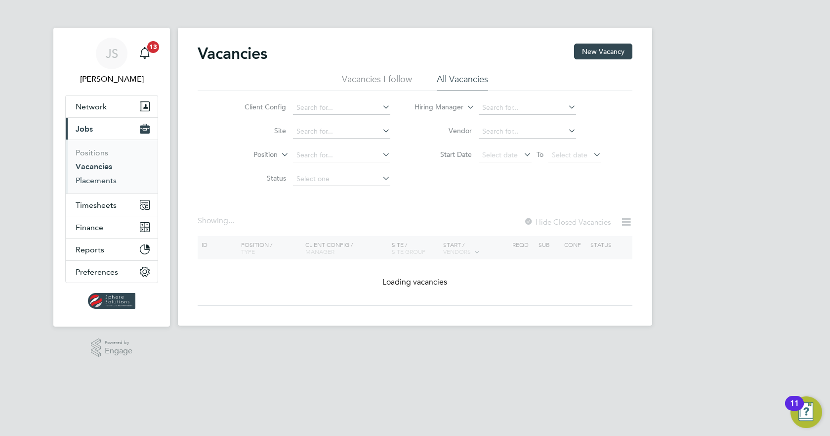
click at [82, 181] on link "Placements" at bounding box center [96, 179] width 41 height 9
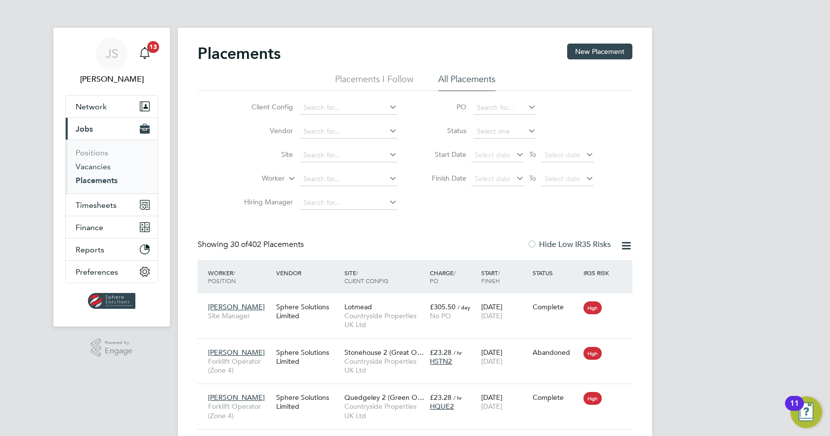
click at [101, 166] on link "Vacancies" at bounding box center [93, 166] width 35 height 9
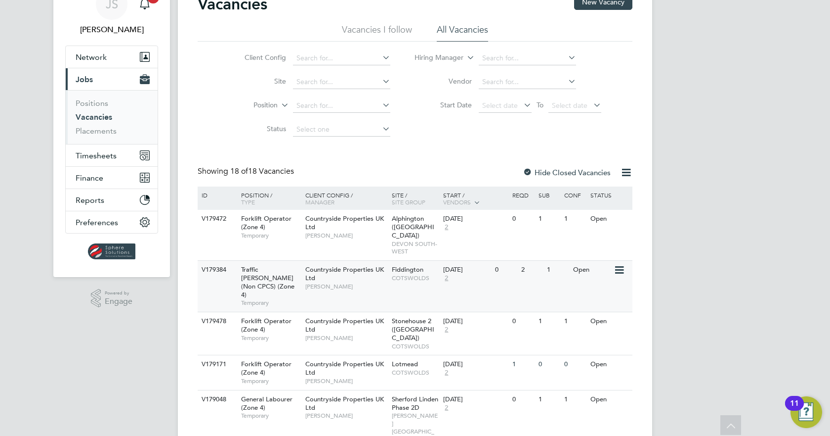
click at [517, 272] on div "V179384 Traffic Marshall (Non CPCS) (Zone 4) Temporary Countryside Properties U…" at bounding box center [415, 285] width 435 height 51
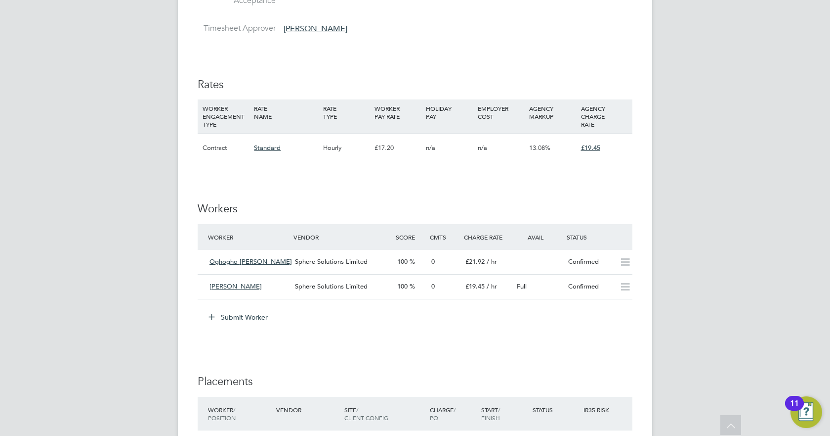
scroll to position [643, 0]
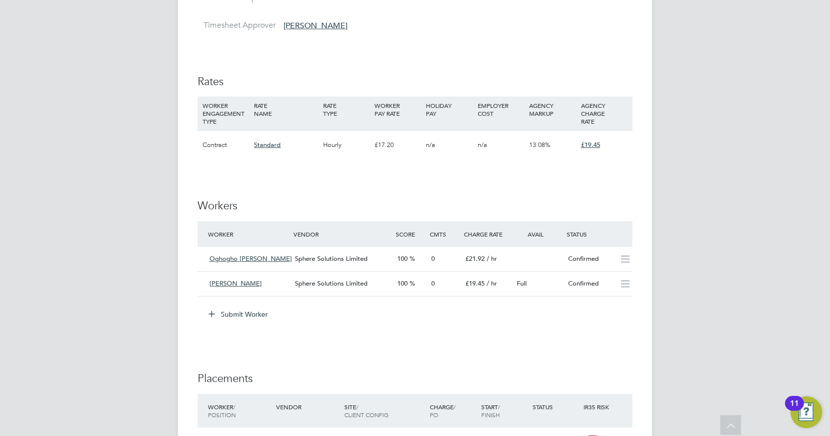
click at [634, 279] on div "Vacancy Details Follow 1 x Traffic [PERSON_NAME] (Non CPCS) (Zone 4) - V179384 …" at bounding box center [415, 60] width 475 height 1351
click at [628, 285] on icon at bounding box center [625, 284] width 12 height 8
click at [621, 285] on icon at bounding box center [625, 284] width 12 height 8
click at [624, 285] on icon at bounding box center [625, 284] width 12 height 8
click at [456, 286] on div "0" at bounding box center [445, 283] width 34 height 16
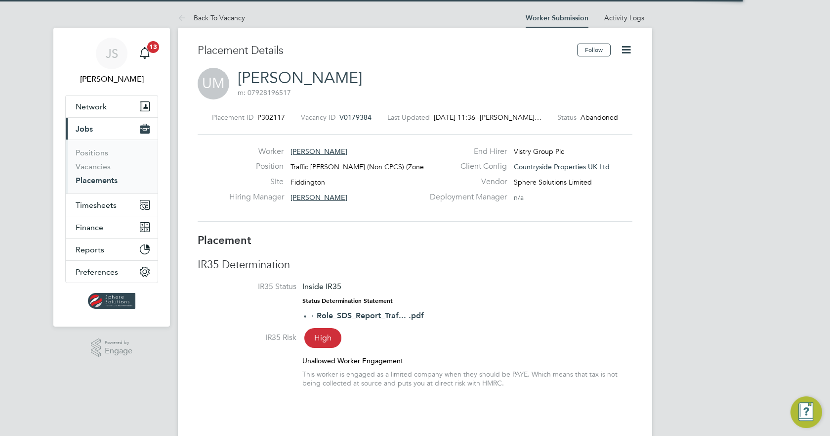
scroll to position [9, 73]
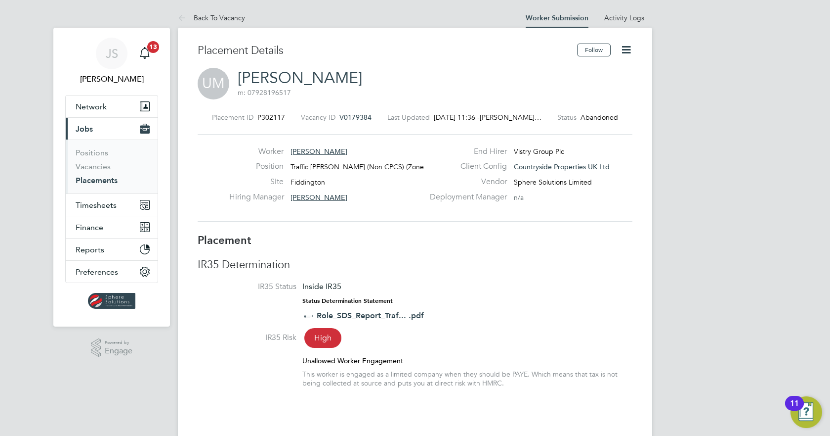
click at [626, 47] on icon at bounding box center [626, 50] width 12 height 12
click at [565, 268] on h3 "IR35 Determination" at bounding box center [415, 265] width 435 height 14
click at [82, 184] on link "Placements" at bounding box center [97, 179] width 42 height 9
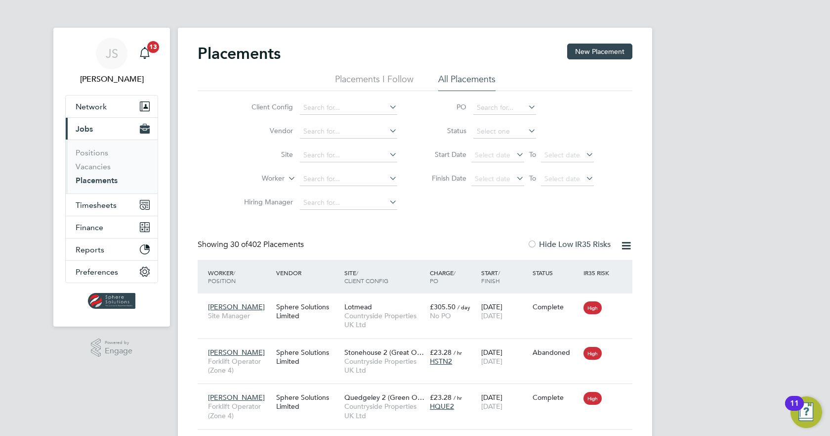
click at [85, 175] on link "Placements" at bounding box center [97, 179] width 42 height 9
click at [85, 167] on link "Vacancies" at bounding box center [93, 166] width 35 height 9
